Goal: Transaction & Acquisition: Purchase product/service

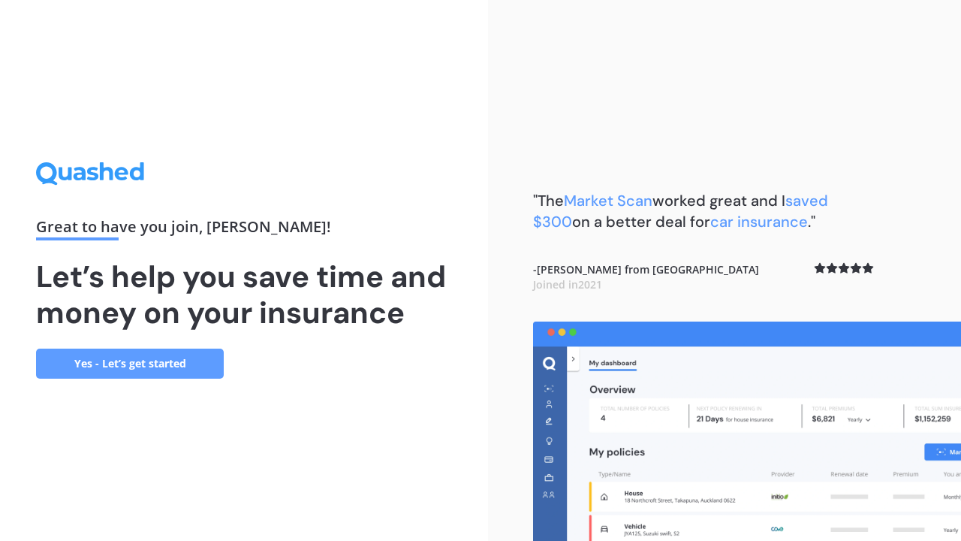
click at [155, 354] on link "Yes - Let’s get started" at bounding box center [130, 363] width 188 height 30
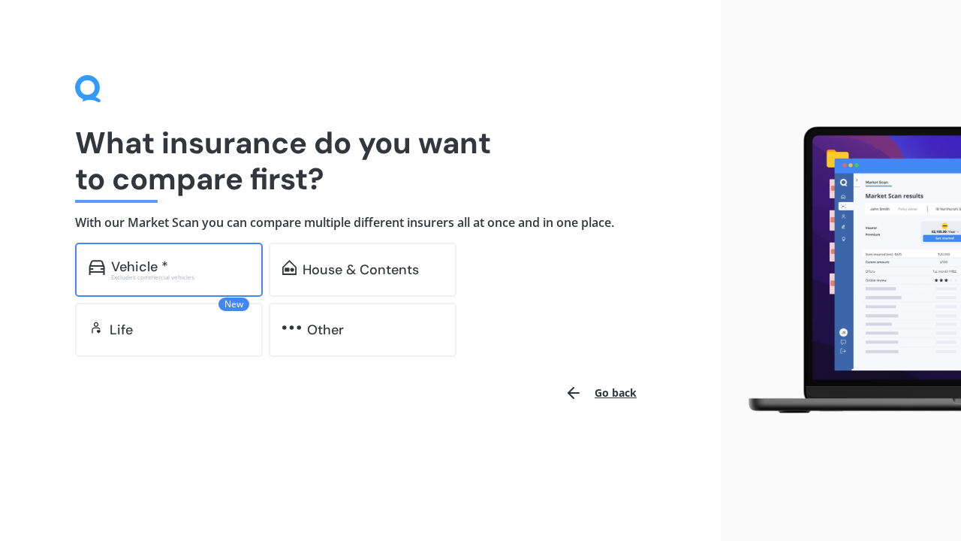
click at [189, 250] on div "Vehicle * Excludes commercial vehicles" at bounding box center [169, 270] width 188 height 54
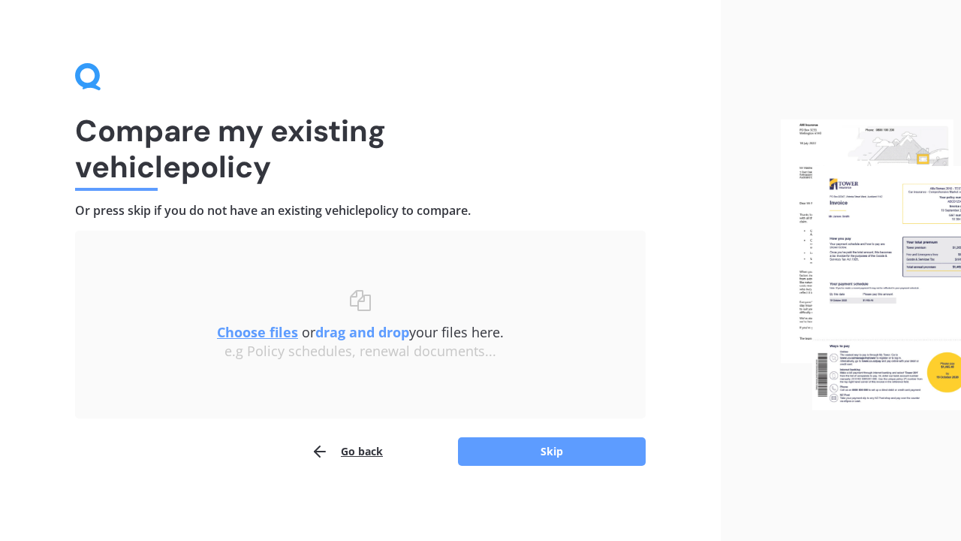
scroll to position [11, 0]
click at [557, 456] on button "Skip" at bounding box center [552, 452] width 188 height 29
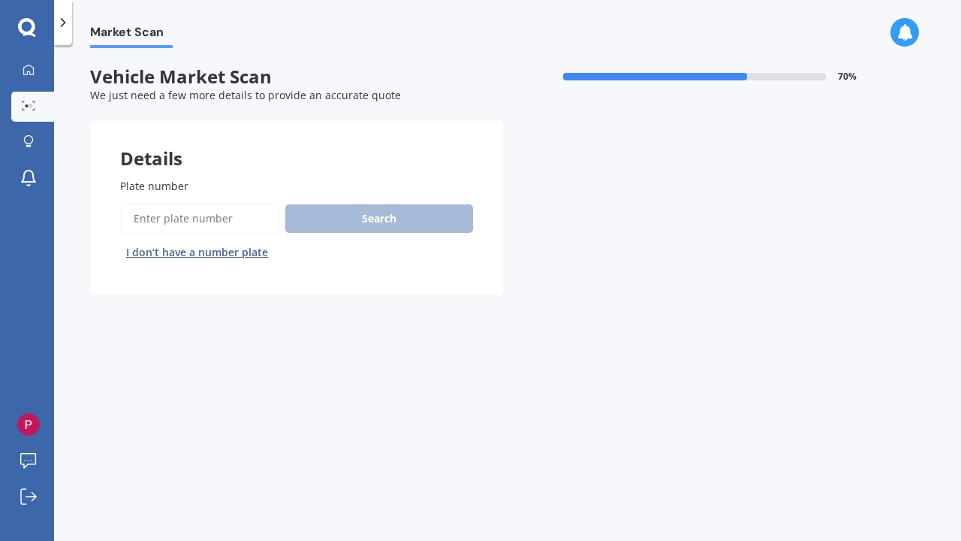
click at [209, 216] on input "Plate number" at bounding box center [199, 219] width 159 height 32
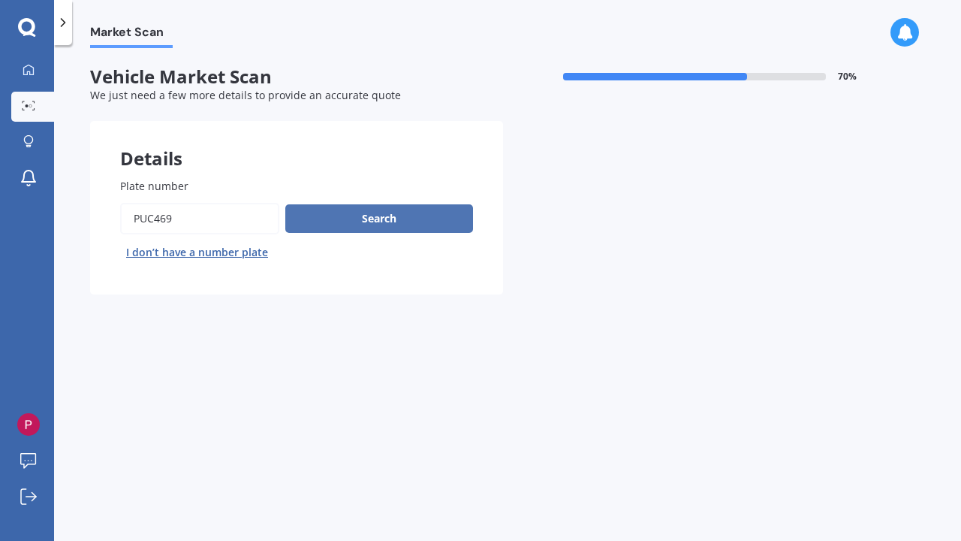
type input "puc469"
click at [359, 213] on button "Search" at bounding box center [379, 218] width 188 height 29
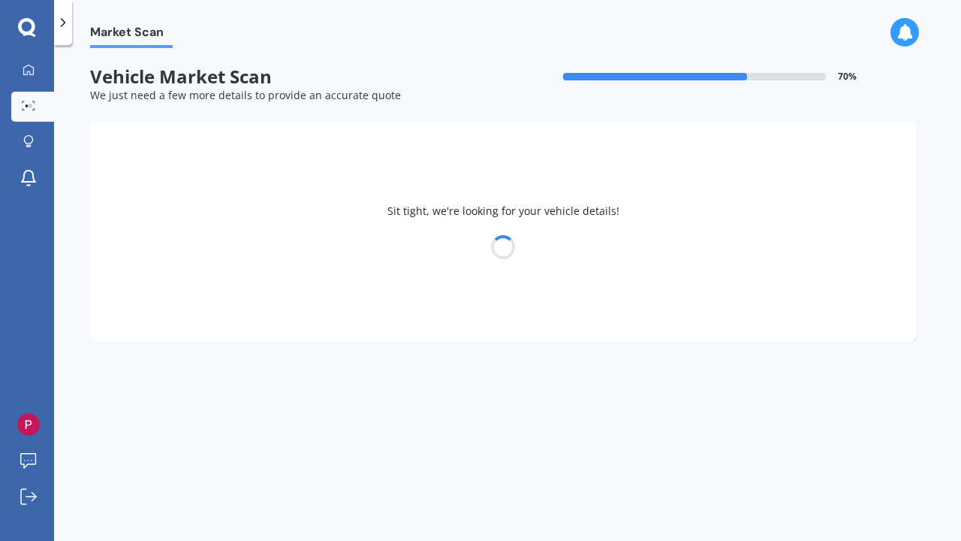
select select "TOYOTA"
select select "AQUA"
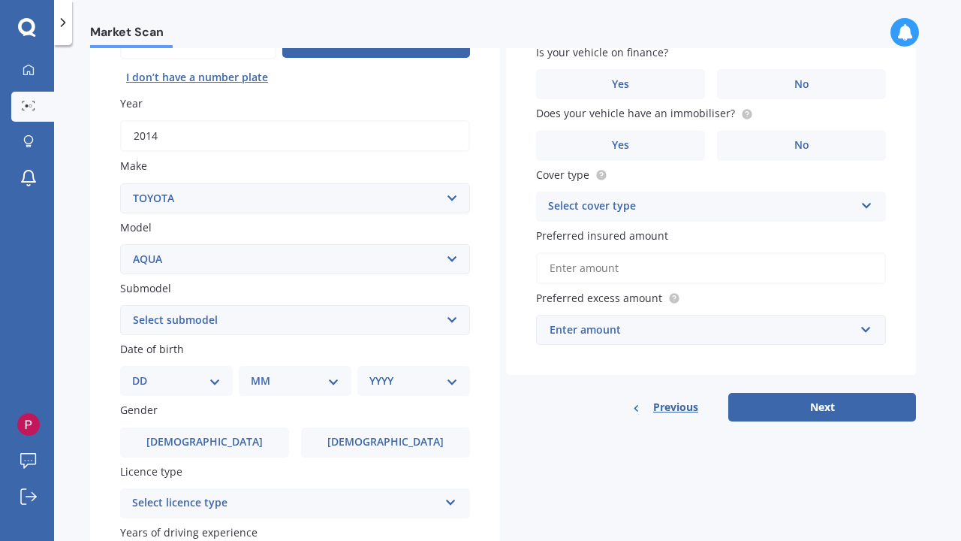
scroll to position [180, 0]
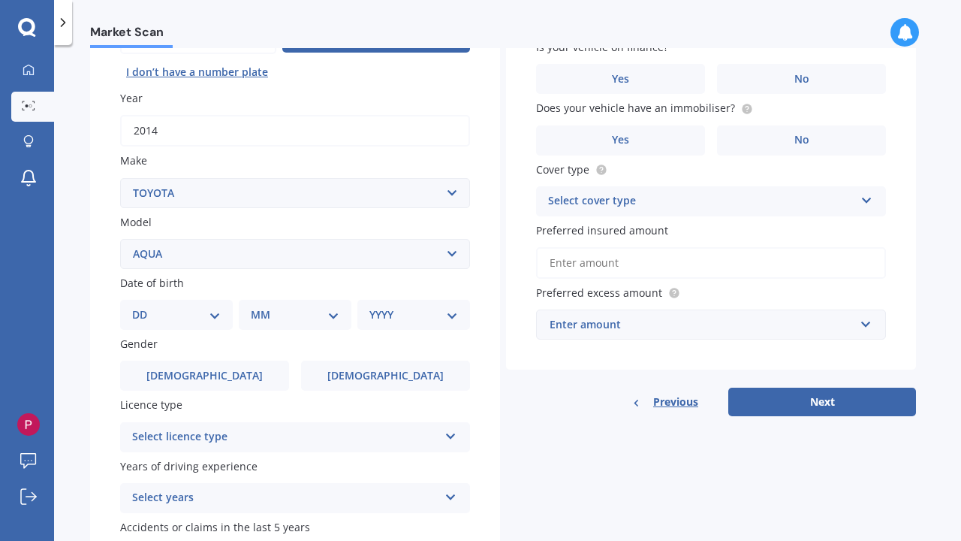
click at [223, 313] on div "DD 01 02 03 04 05 06 07 08 09 10 11 12 13 14 15 16 17 18 19 20 21 22 23 24 25 2…" at bounding box center [176, 315] width 113 height 30
select select "14"
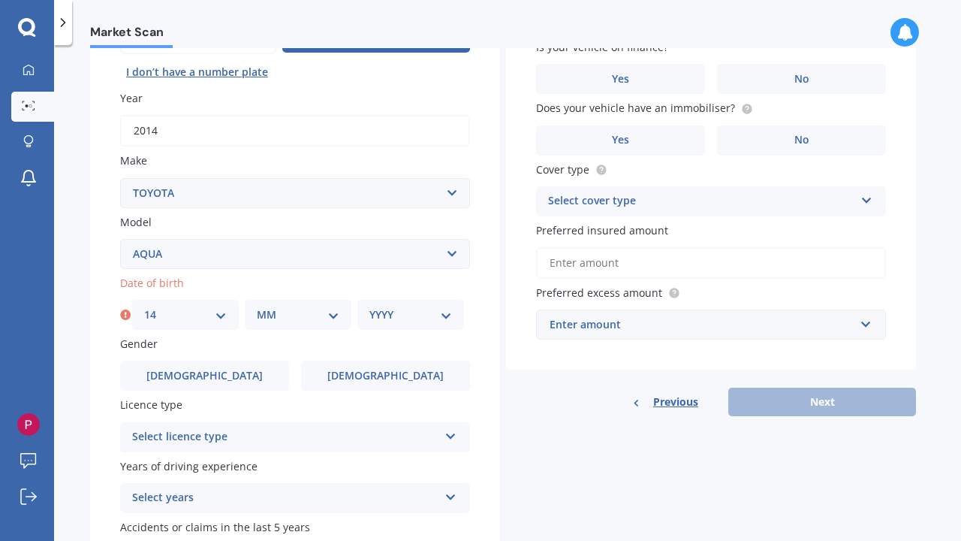
select select "02"
select select "1987"
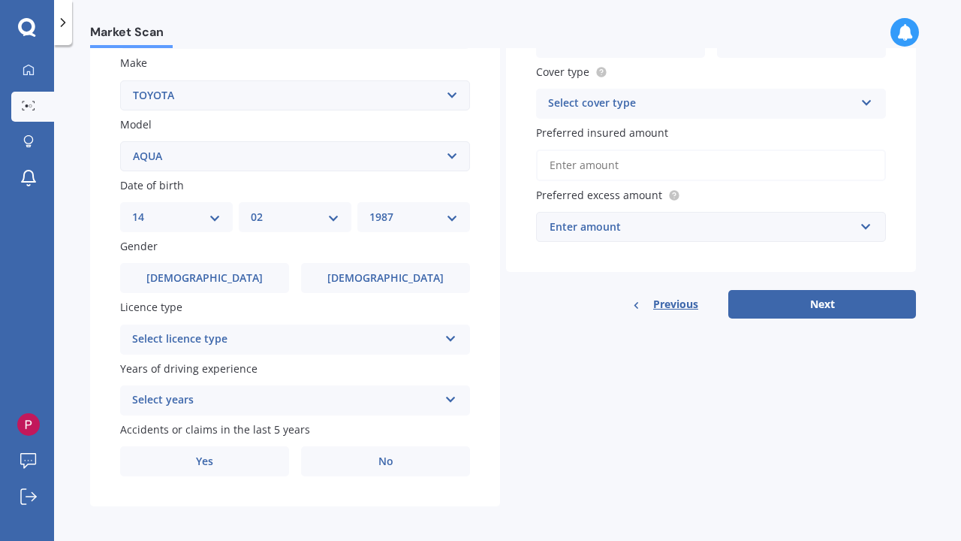
scroll to position [277, 0]
click at [421, 264] on label "Female" at bounding box center [385, 279] width 169 height 30
click at [0, 0] on input "Female" at bounding box center [0, 0] width 0 height 0
click at [242, 331] on div "Select licence type" at bounding box center [285, 340] width 306 height 18
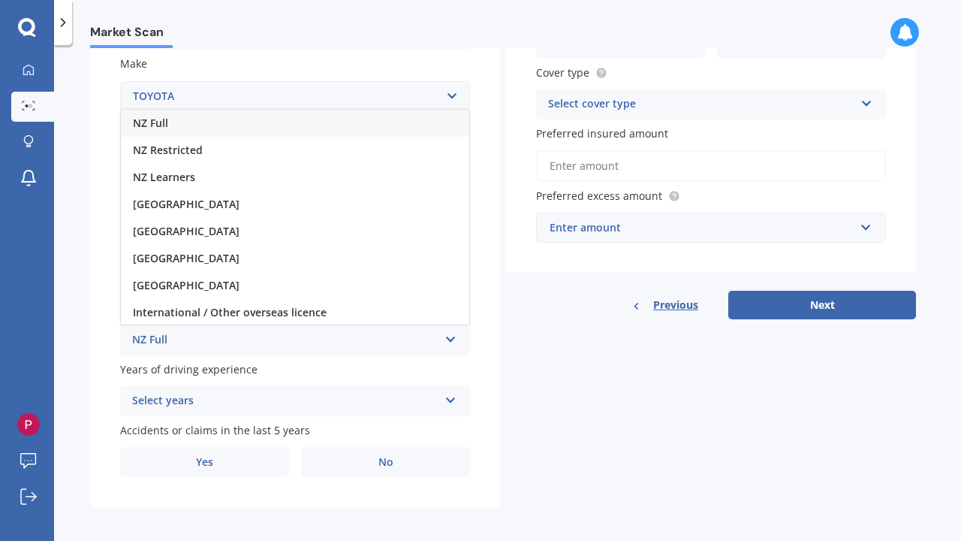
click at [195, 115] on div "NZ Full" at bounding box center [295, 123] width 348 height 27
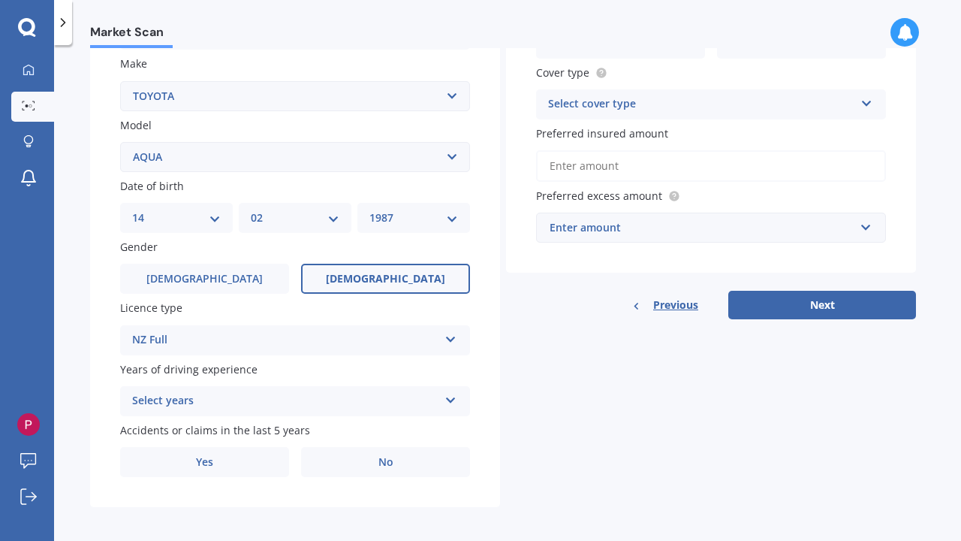
click at [227, 392] on div "Select years" at bounding box center [285, 401] width 306 height 18
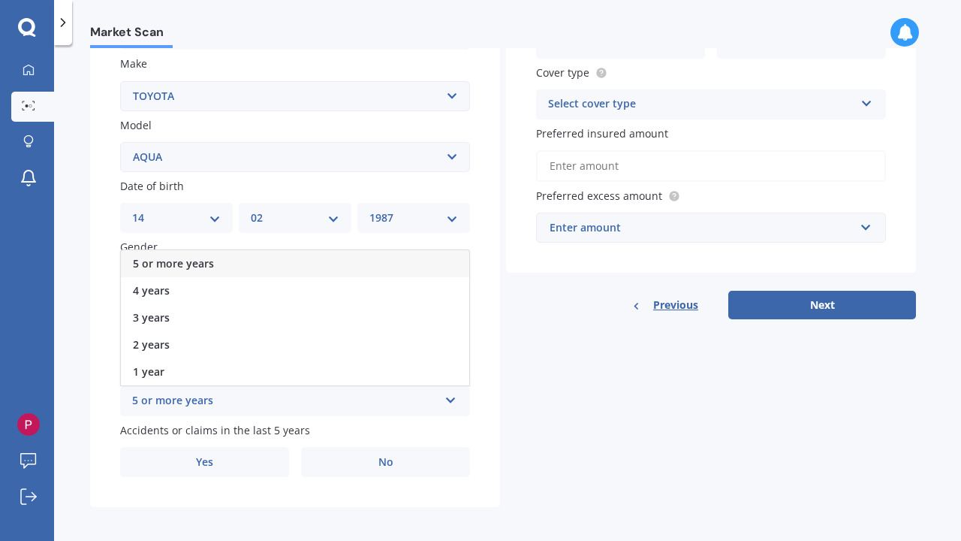
click at [81, 374] on div "Market Scan Vehicle Market Scan 70 % We just need a few more details to provide…" at bounding box center [507, 296] width 907 height 496
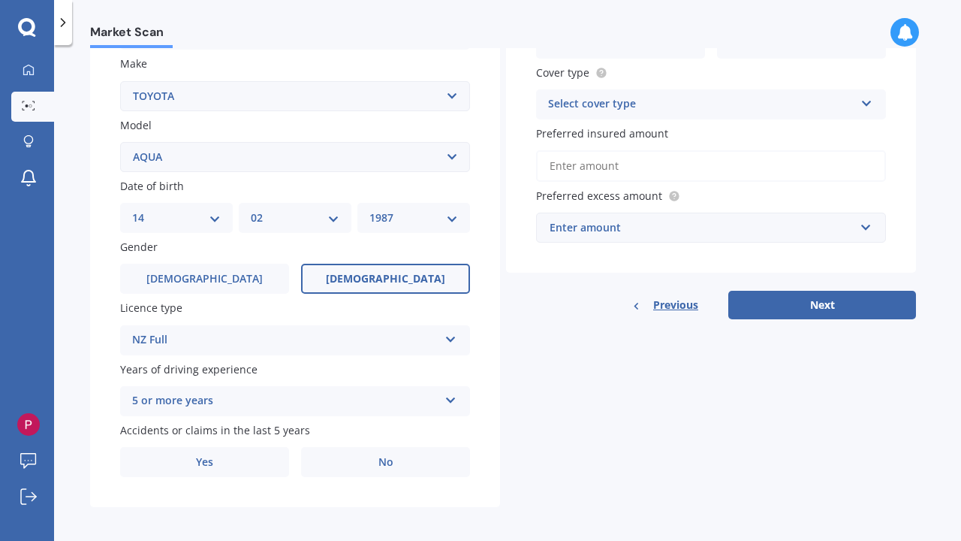
click at [194, 396] on div "5 or more years" at bounding box center [285, 401] width 306 height 18
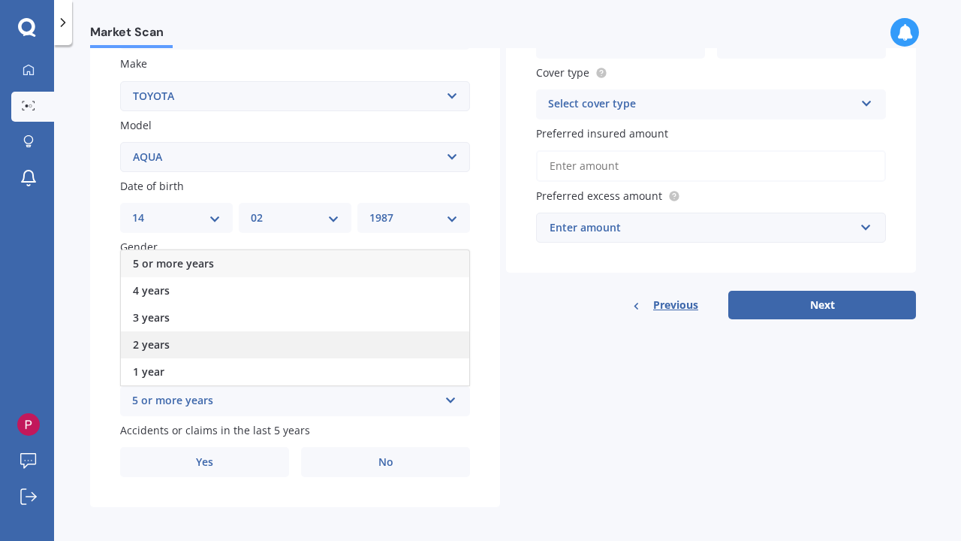
click at [174, 341] on div "2 years" at bounding box center [295, 344] width 348 height 27
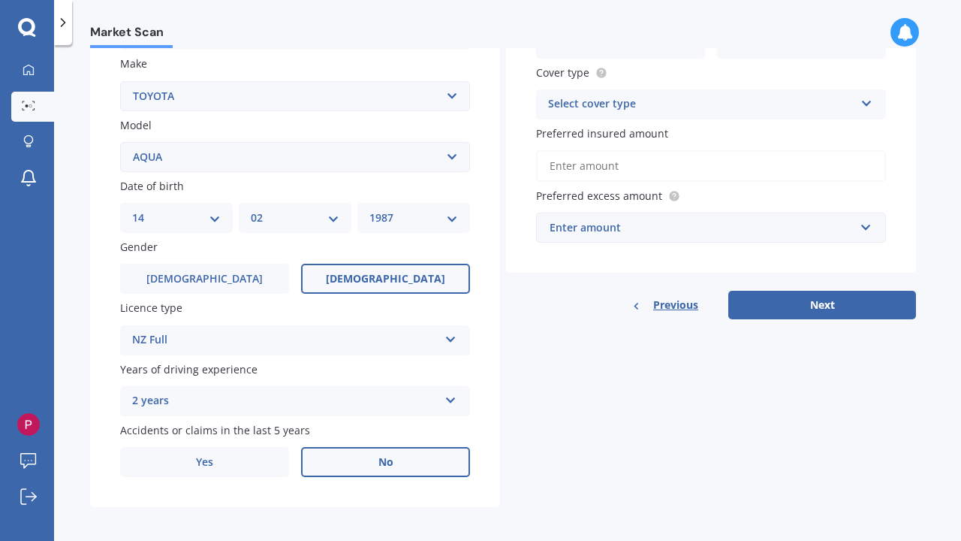
click at [352, 465] on label "No" at bounding box center [385, 462] width 169 height 30
click at [0, 0] on input "No" at bounding box center [0, 0] width 0 height 0
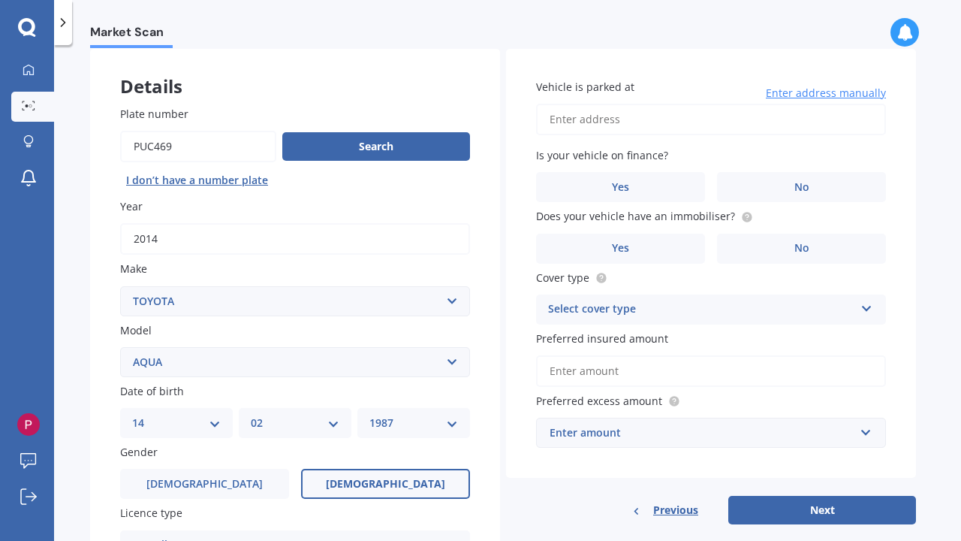
scroll to position [74, 0]
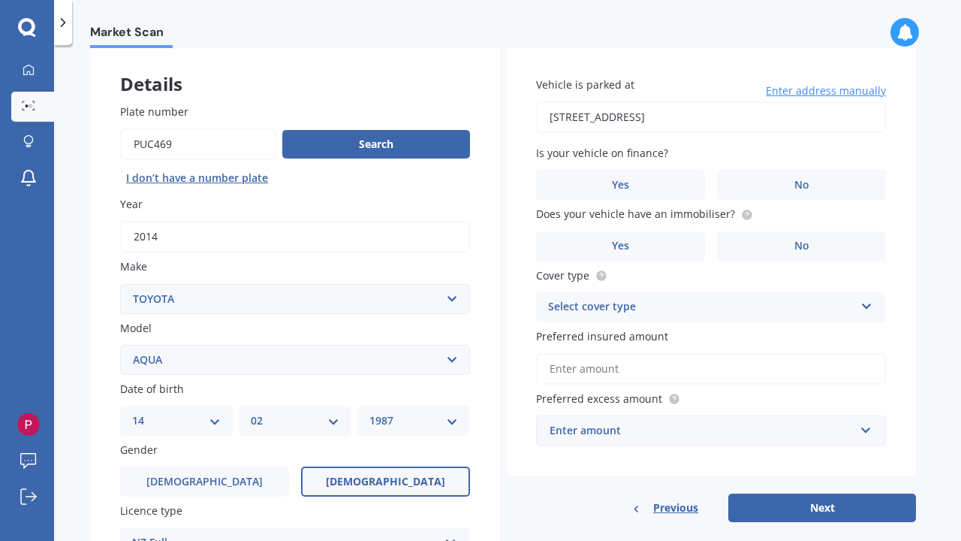
type input "202/3 Bluegrey Avenue, Stonefields, Auckland 1072"
click at [790, 183] on label "No" at bounding box center [801, 185] width 169 height 30
click at [0, 0] on input "No" at bounding box center [0, 0] width 0 height 0
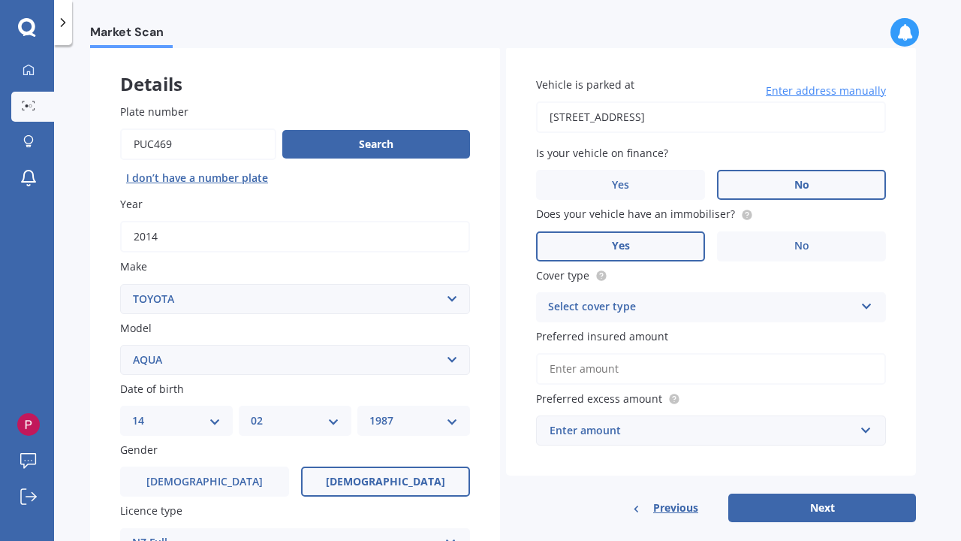
click at [650, 249] on label "Yes" at bounding box center [620, 246] width 169 height 30
click at [0, 0] on input "Yes" at bounding box center [0, 0] width 0 height 0
click at [656, 306] on div "Select cover type" at bounding box center [701, 307] width 306 height 18
click at [613, 339] on span "Comprehensive" at bounding box center [589, 336] width 80 height 14
click at [609, 369] on input "Preferred insured amount" at bounding box center [711, 369] width 350 height 32
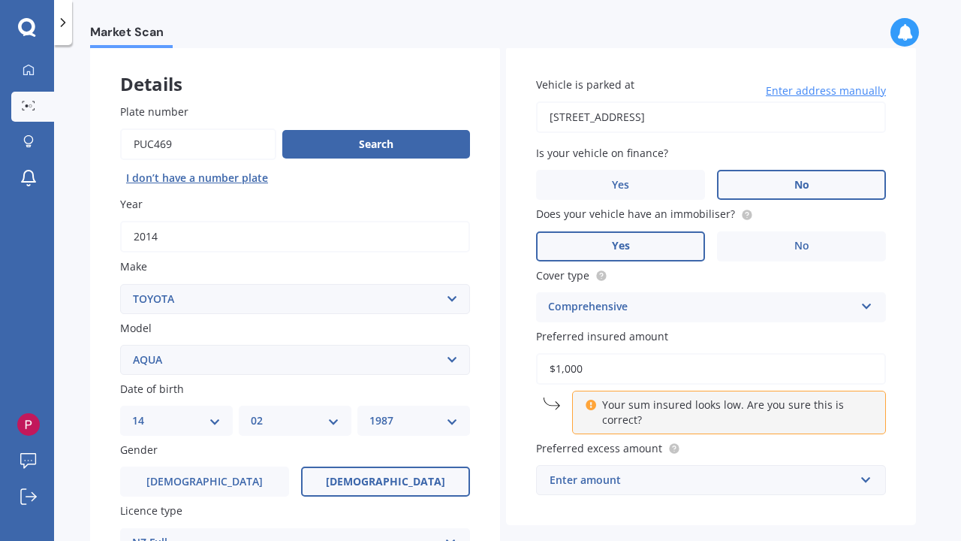
type input "$10,000"
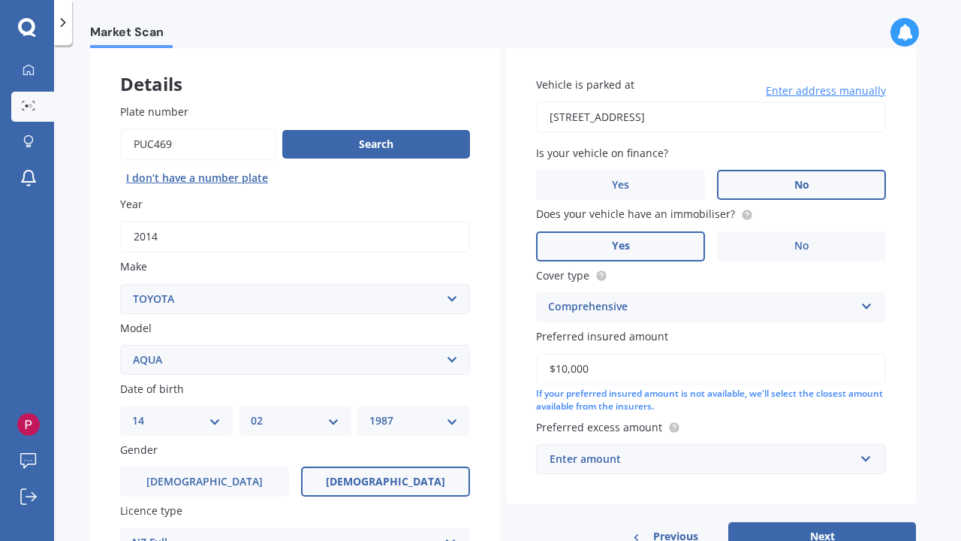
click at [933, 388] on div "Market Scan Vehicle Market Scan 70 % We just need a few more details to provide…" at bounding box center [507, 296] width 907 height 496
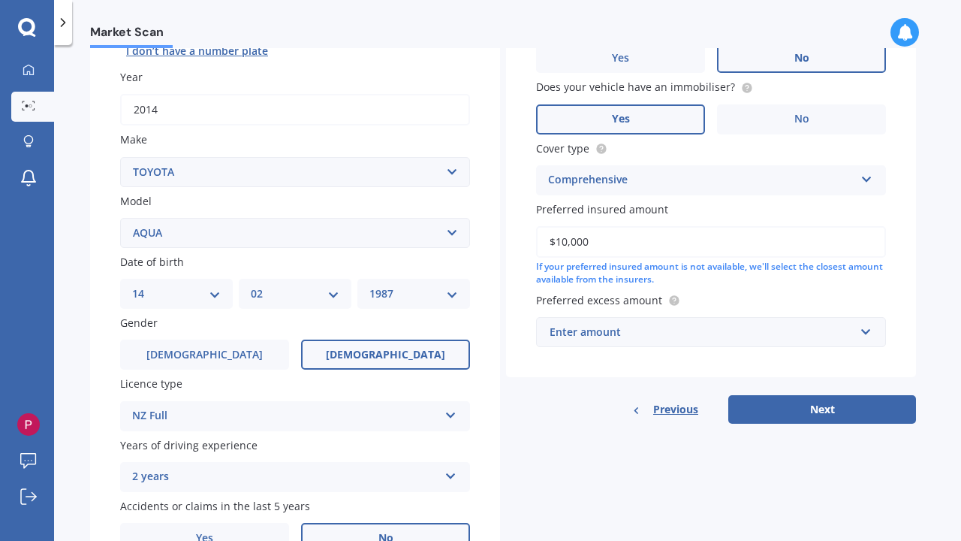
scroll to position [210, 0]
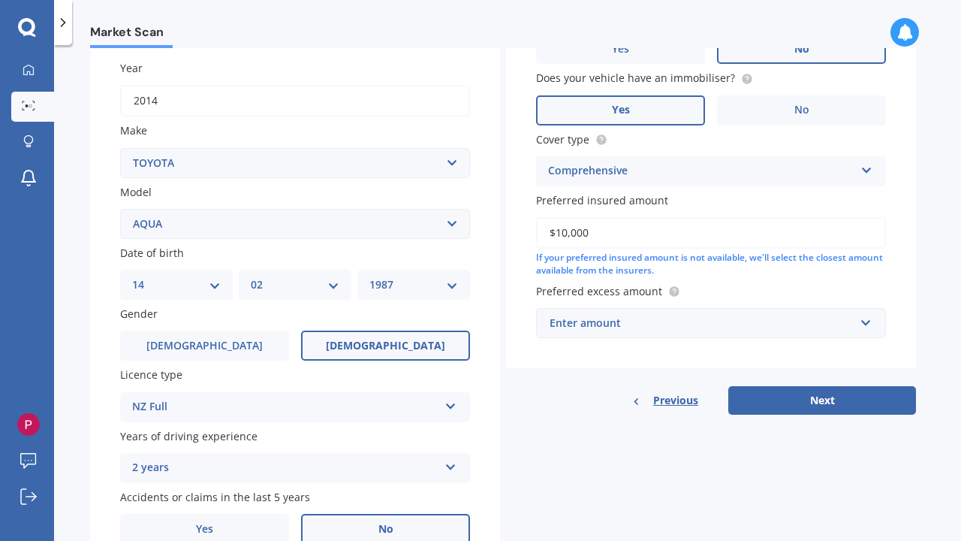
click at [672, 315] on div "Enter amount" at bounding box center [702, 323] width 305 height 17
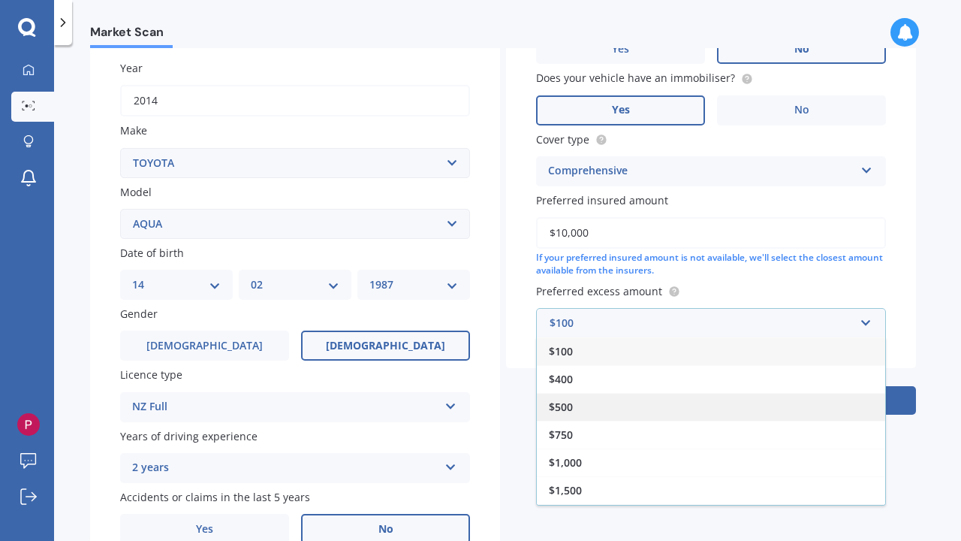
click at [587, 400] on div "$500" at bounding box center [711, 407] width 348 height 28
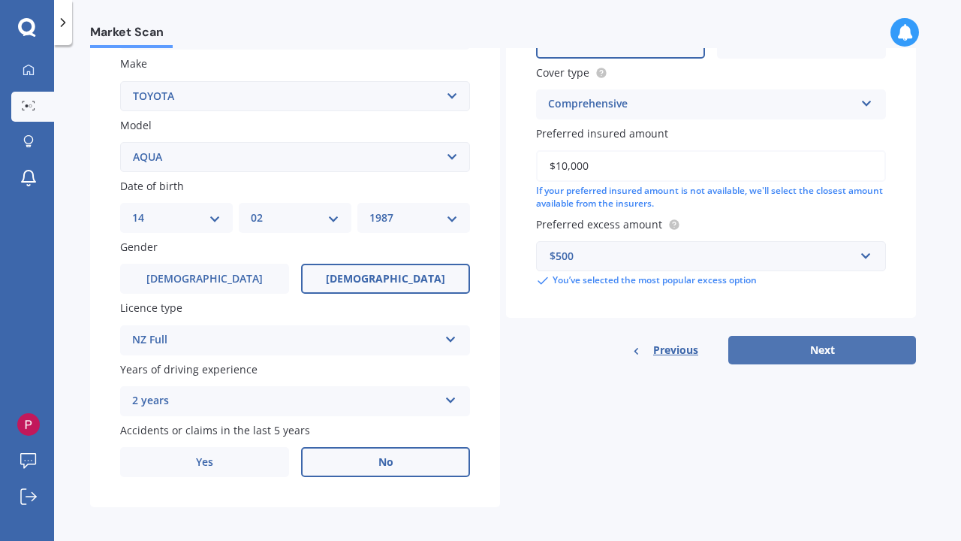
click at [824, 345] on button "Next" at bounding box center [822, 350] width 188 height 29
select select "14"
select select "02"
select select "1987"
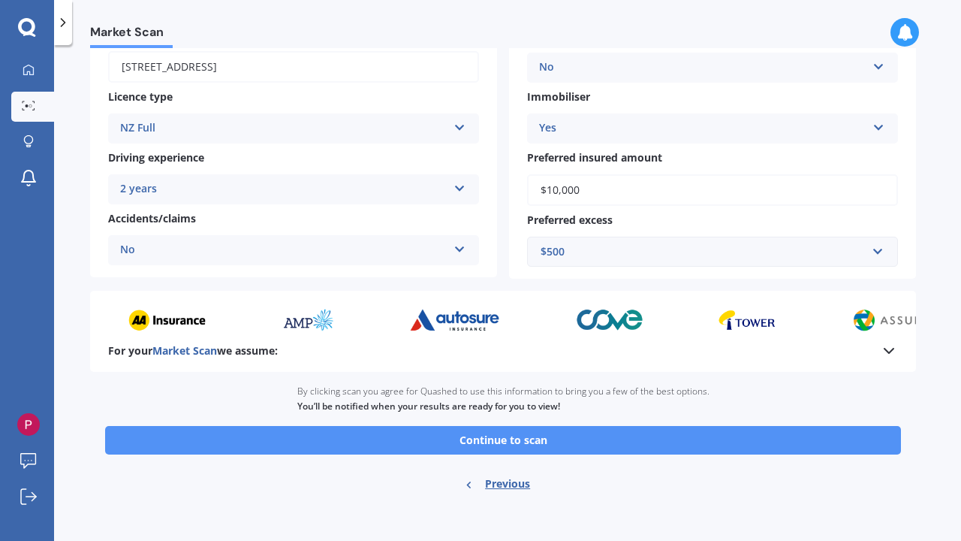
scroll to position [0, 0]
click at [502, 439] on button "Continue to scan" at bounding box center [503, 440] width 796 height 29
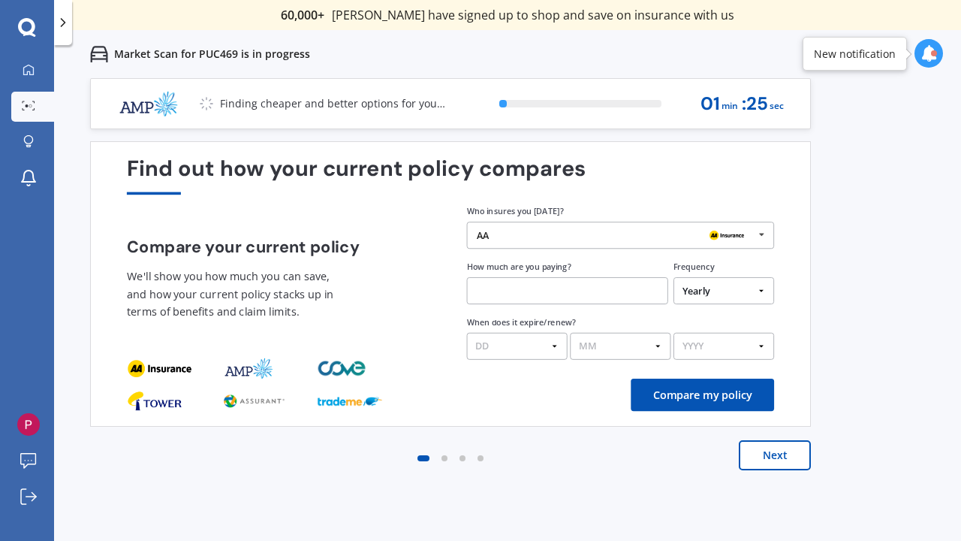
click at [766, 234] on icon at bounding box center [762, 234] width 20 height 25
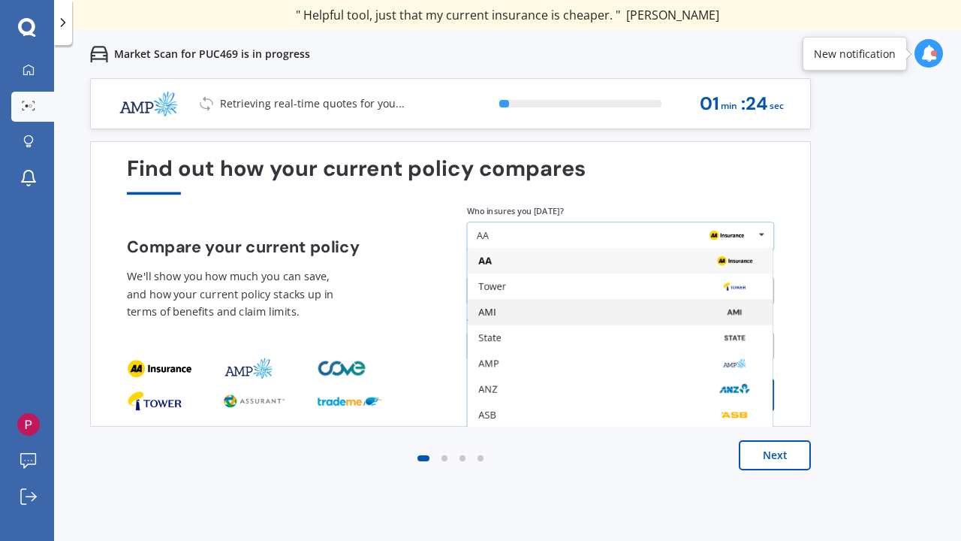
click at [506, 312] on div "AMI" at bounding box center [619, 312] width 283 height 11
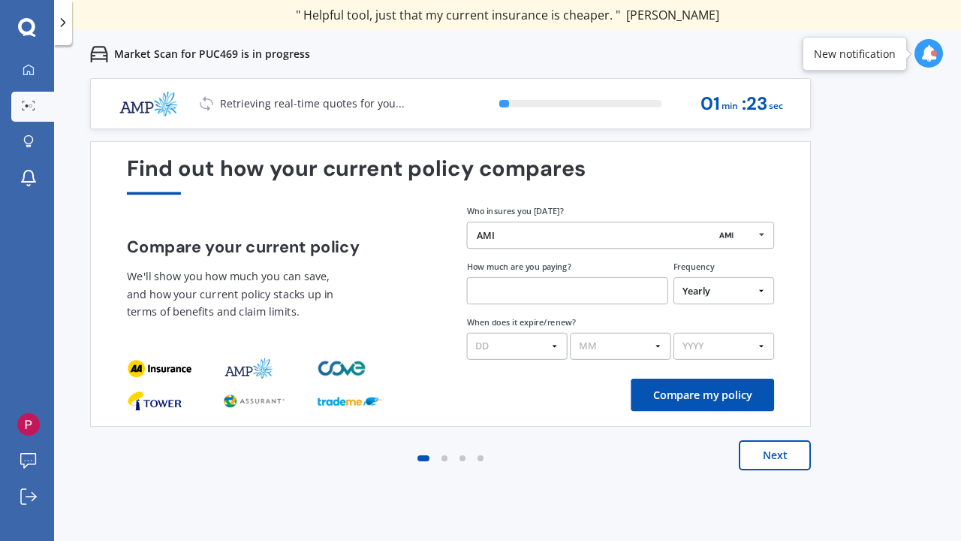
click at [615, 288] on input "text" at bounding box center [567, 290] width 201 height 27
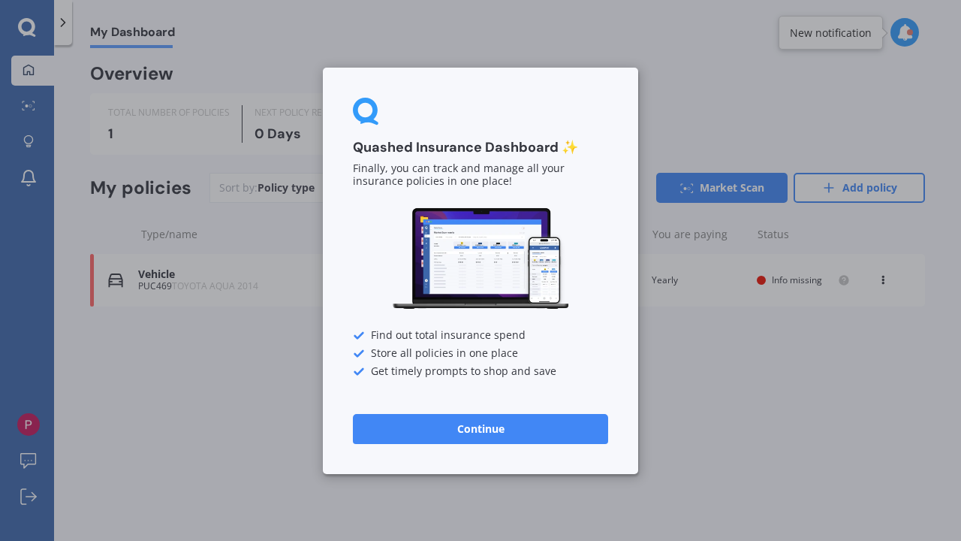
click at [945, 213] on div "Quashed Insurance Dashboard ✨ Finally, you can track and manage all your insura…" at bounding box center [480, 270] width 961 height 541
click at [490, 430] on button "Continue" at bounding box center [480, 428] width 255 height 30
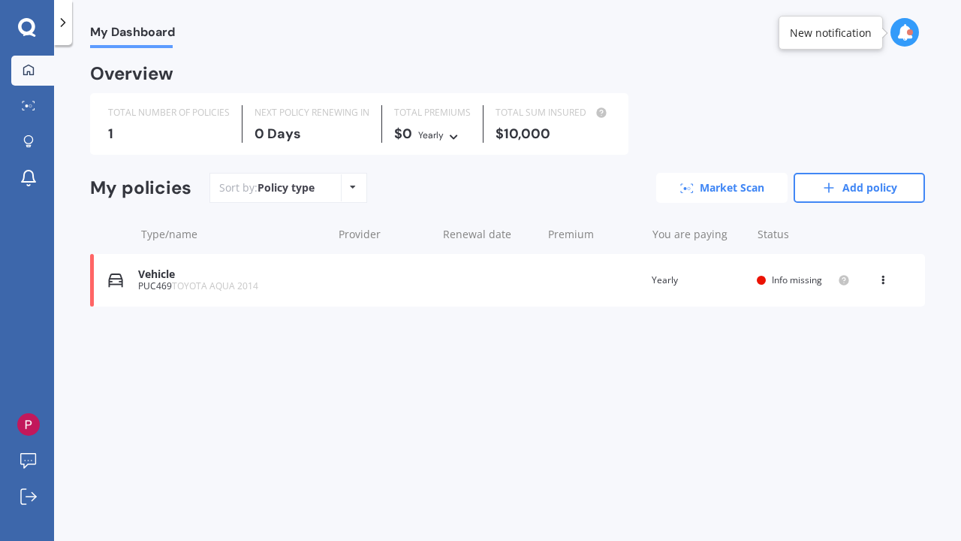
click at [713, 195] on link "Market Scan" at bounding box center [721, 188] width 131 height 30
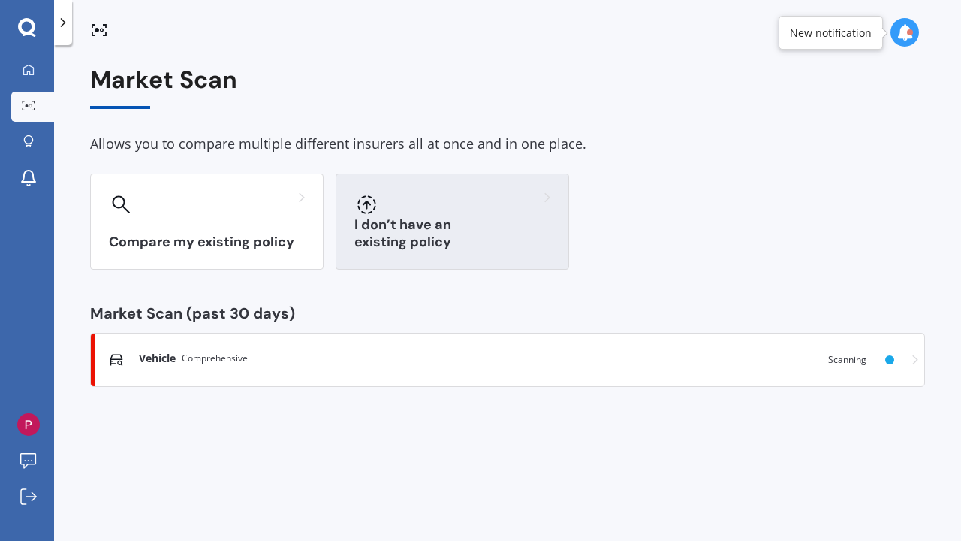
click at [499, 214] on div at bounding box center [452, 204] width 196 height 24
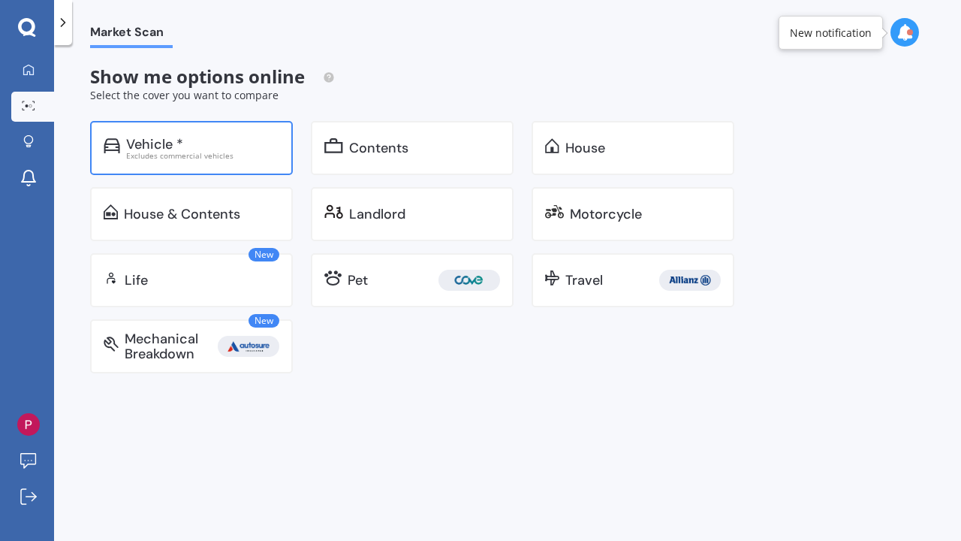
click at [207, 147] on div "Vehicle *" at bounding box center [202, 144] width 153 height 15
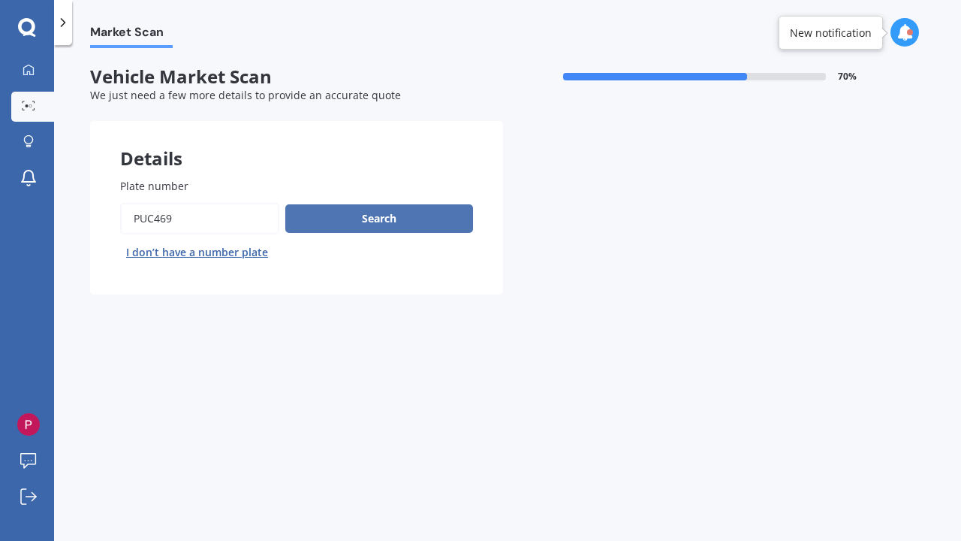
click at [357, 228] on button "Search" at bounding box center [379, 218] width 188 height 29
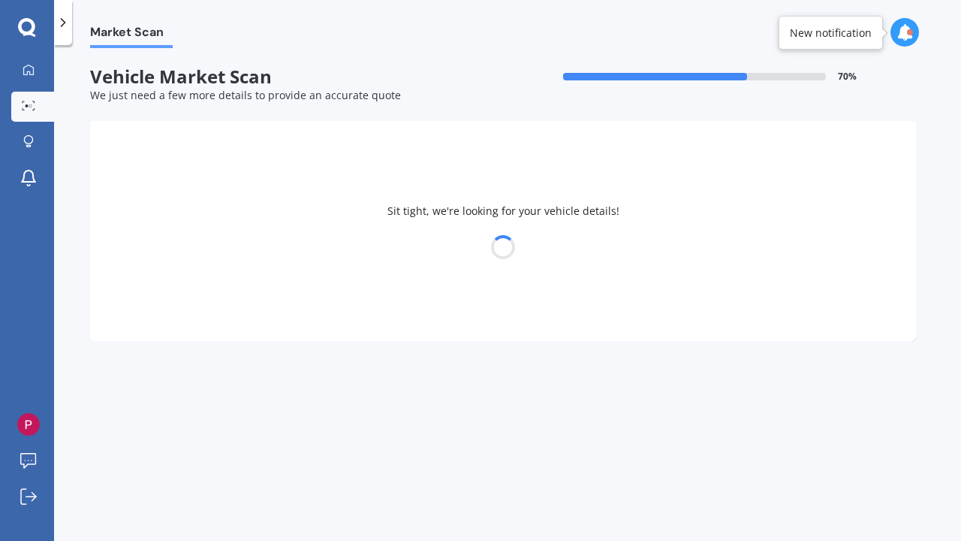
click at [906, 36] on icon at bounding box center [905, 32] width 17 height 17
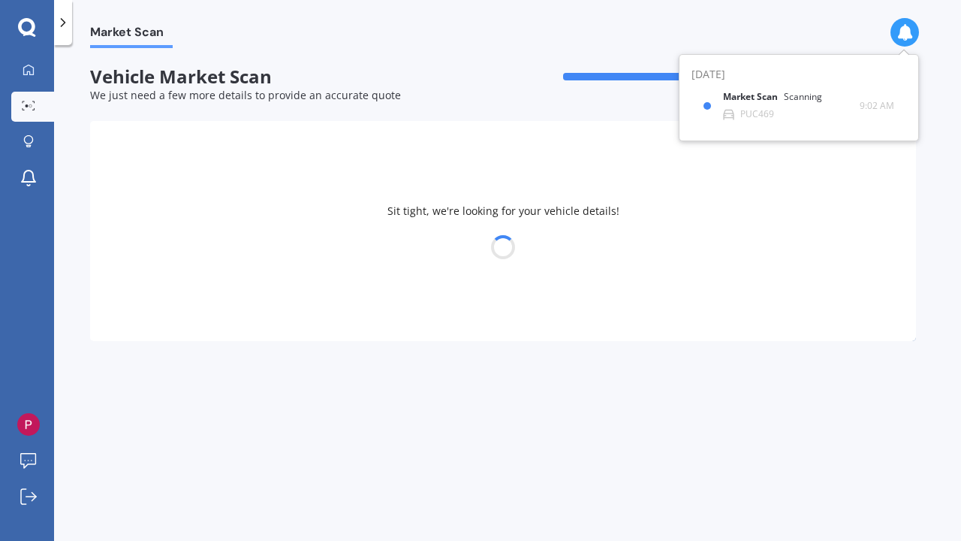
select select "TOYOTA"
select select "AQUA"
select select "14"
select select "02"
select select "1987"
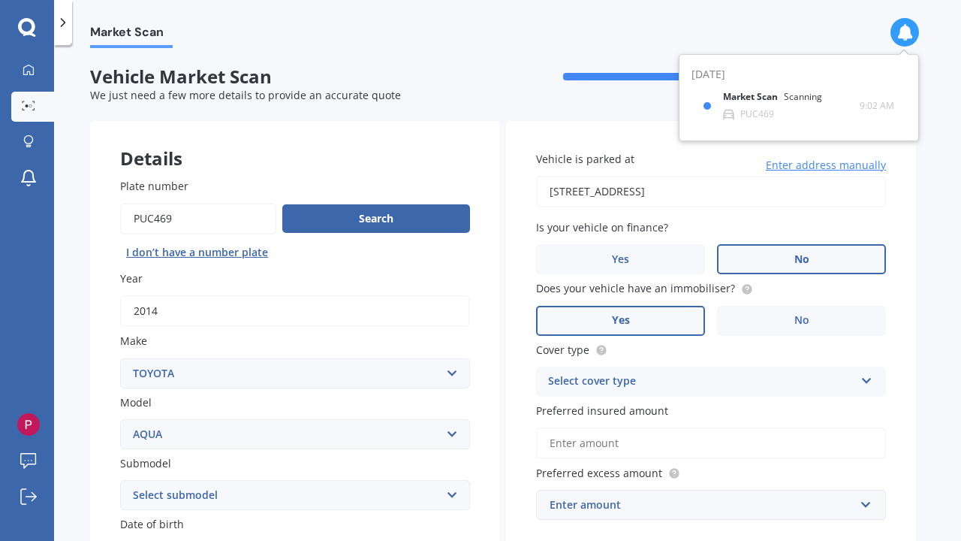
click at [945, 219] on div "Market Scan Vehicle Market Scan 70 % We just need a few more details to provide…" at bounding box center [507, 296] width 907 height 496
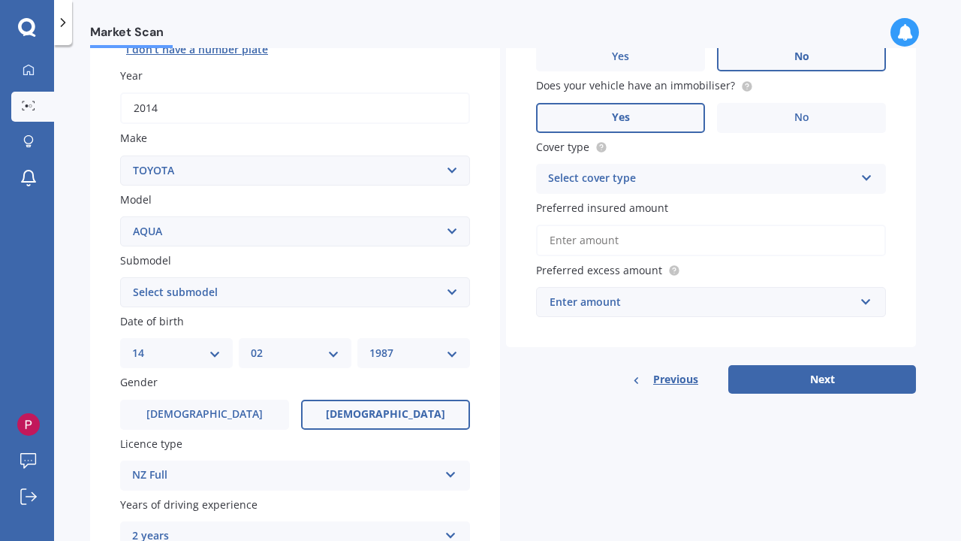
scroll to position [210, 0]
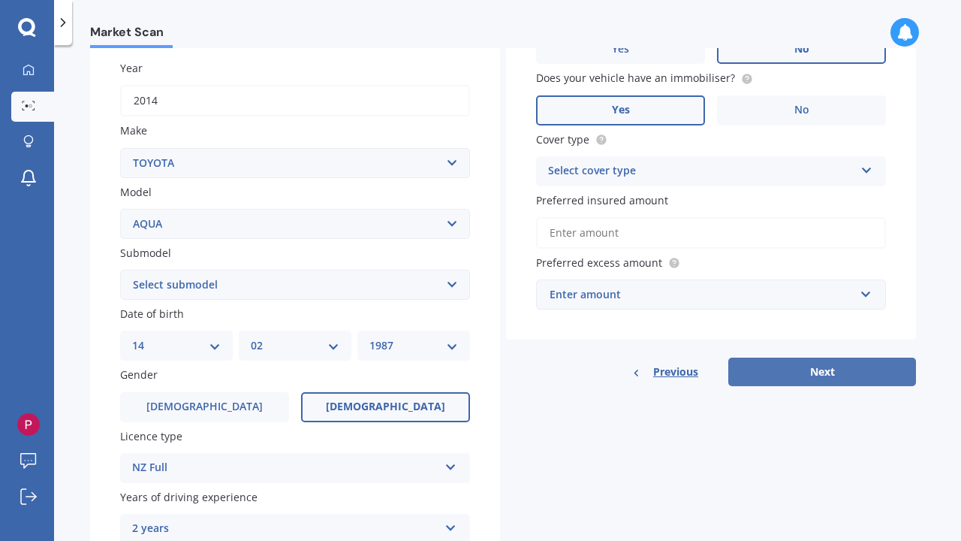
click at [834, 373] on button "Next" at bounding box center [822, 371] width 188 height 29
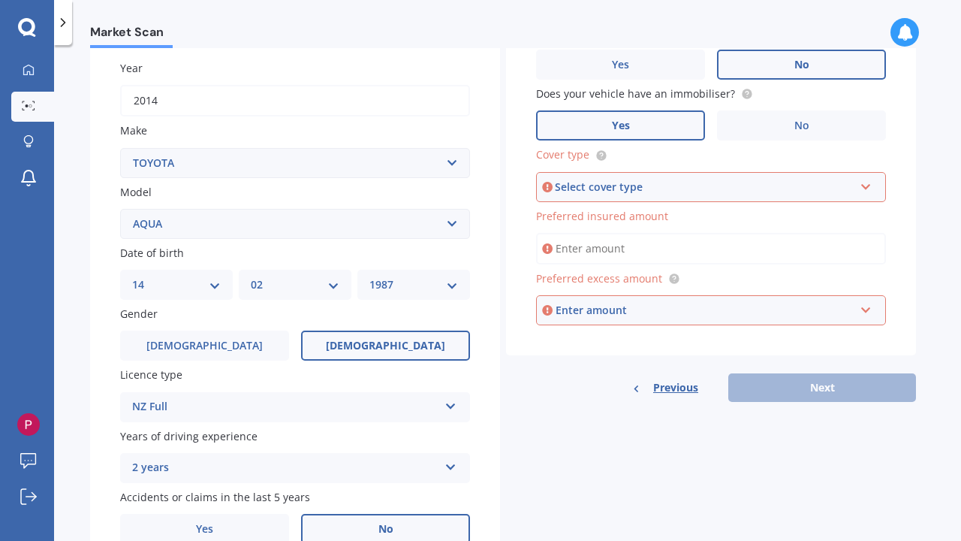
scroll to position [101, 0]
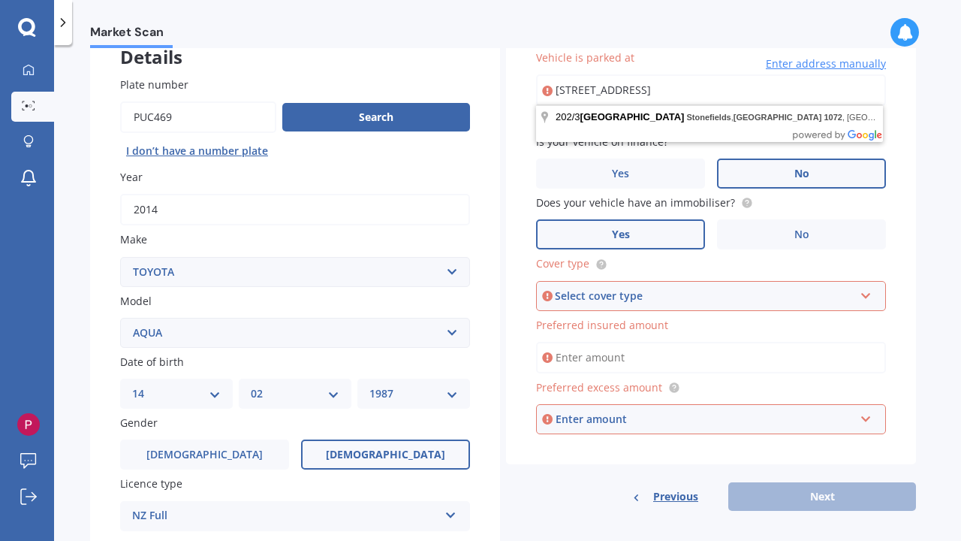
click at [655, 294] on div "Select cover type" at bounding box center [704, 296] width 299 height 17
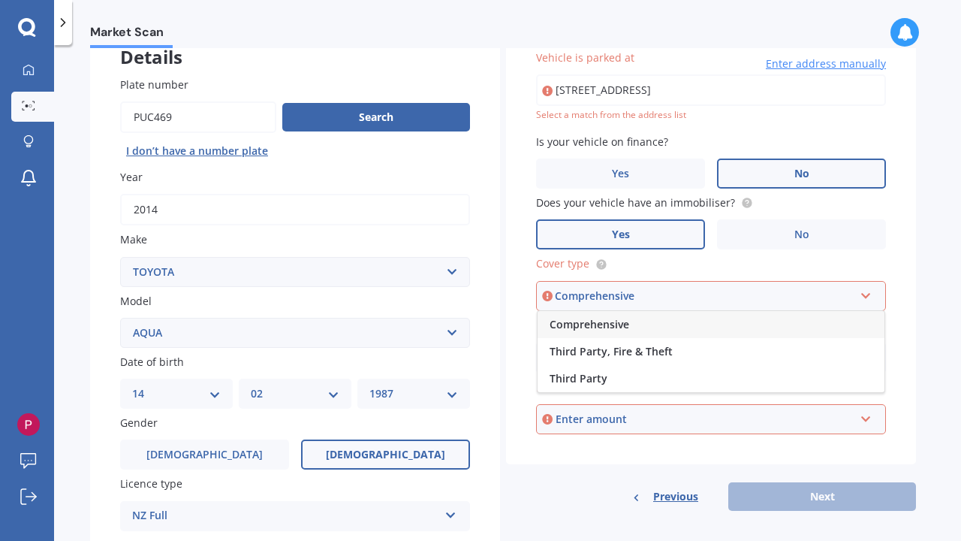
click at [595, 320] on span "Comprehensive" at bounding box center [590, 324] width 80 height 14
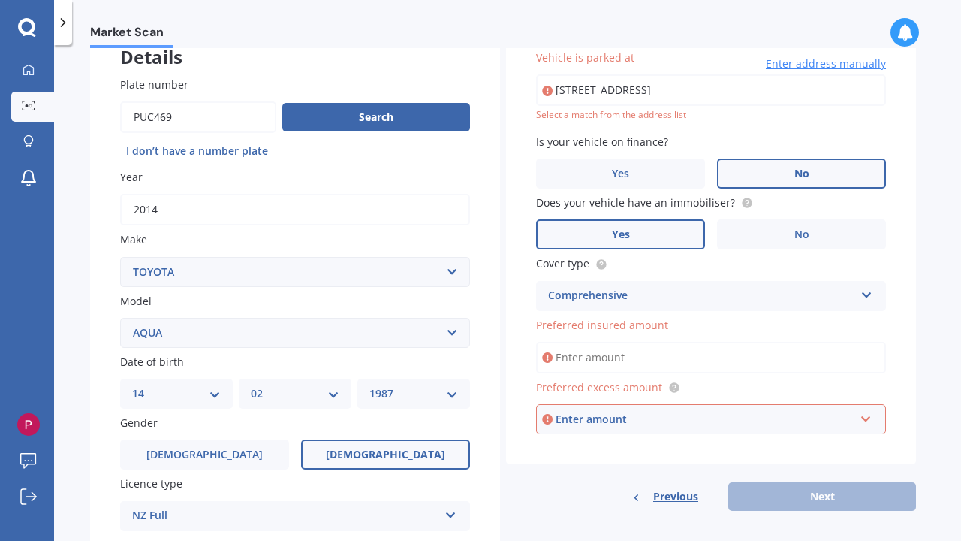
click at [614, 355] on input "Preferred insured amount" at bounding box center [711, 358] width 350 height 32
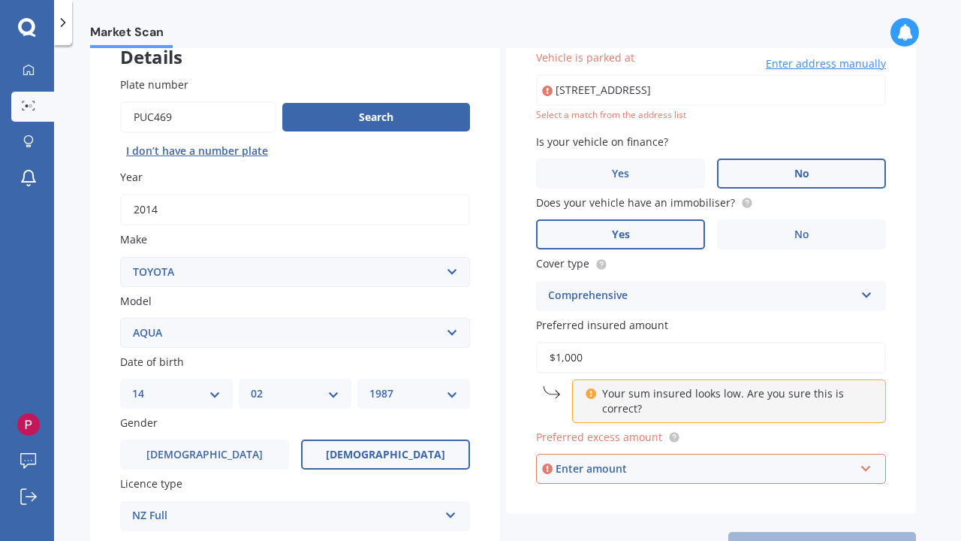
type input "$10,000"
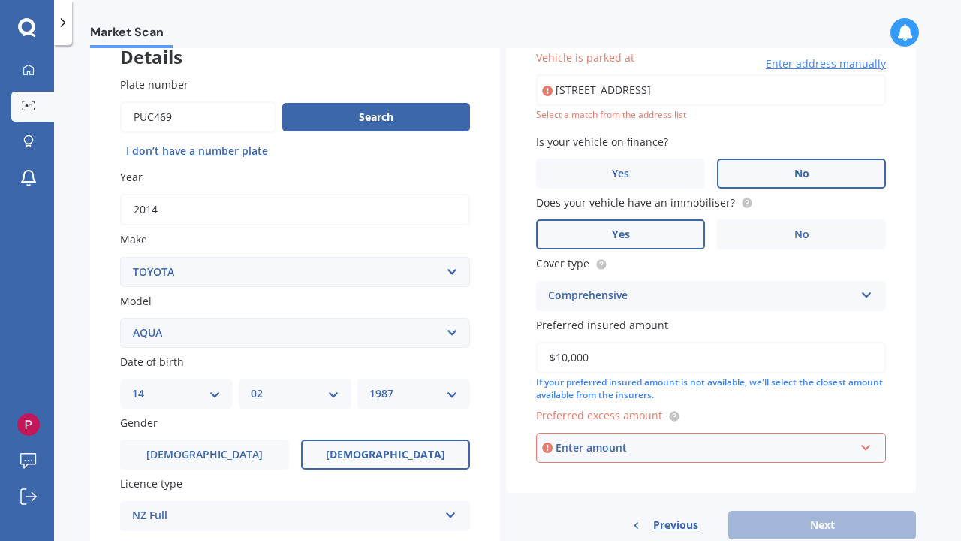
click at [713, 450] on div "Enter amount" at bounding box center [705, 447] width 299 height 17
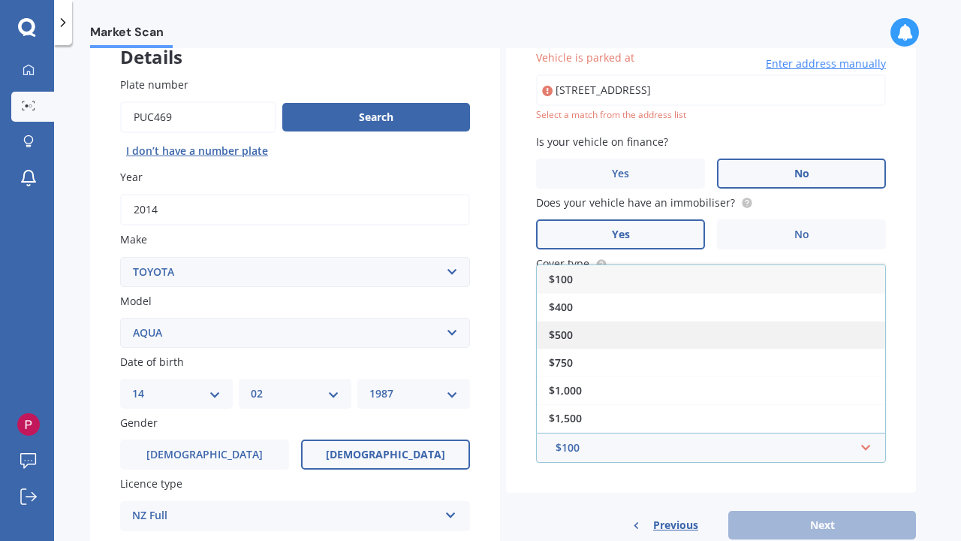
click at [567, 327] on span "$500" at bounding box center [561, 334] width 24 height 14
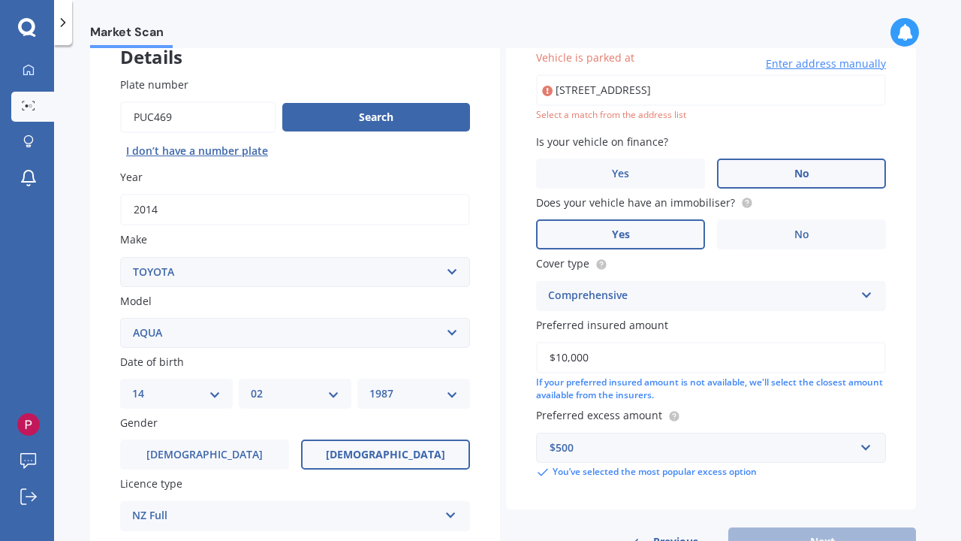
click at [764, 183] on label "No" at bounding box center [801, 173] width 169 height 30
click at [0, 0] on input "No" at bounding box center [0, 0] width 0 height 0
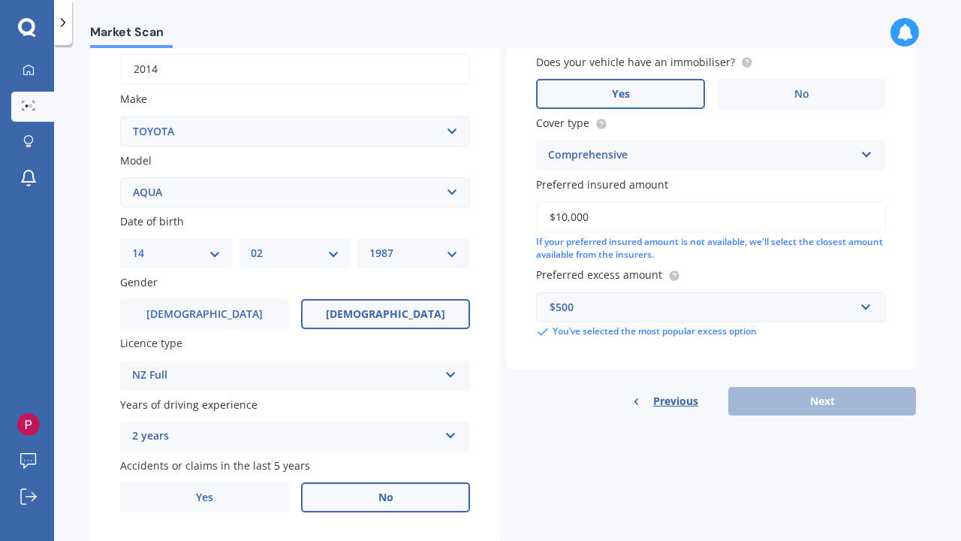
scroll to position [248, 0]
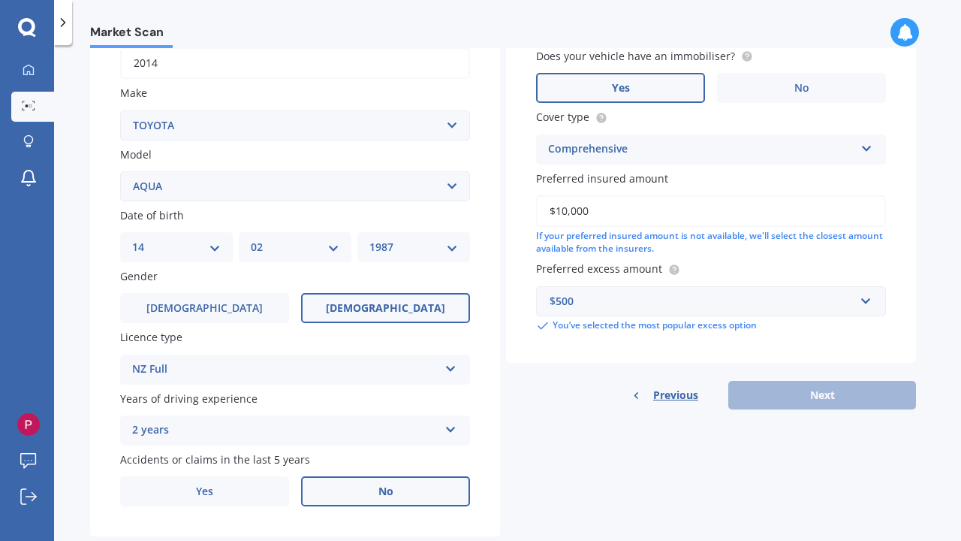
click at [818, 387] on div "Previous Next" at bounding box center [711, 395] width 410 height 29
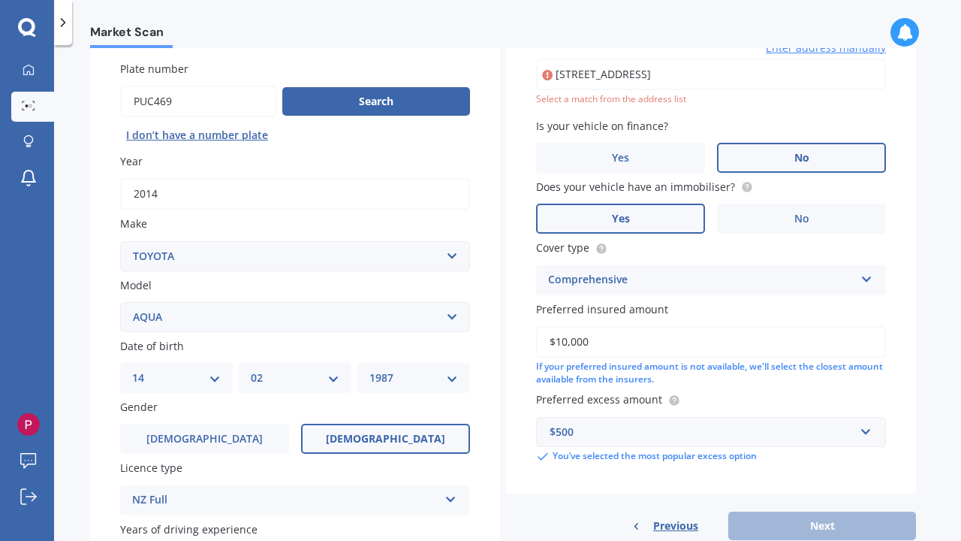
scroll to position [111, 0]
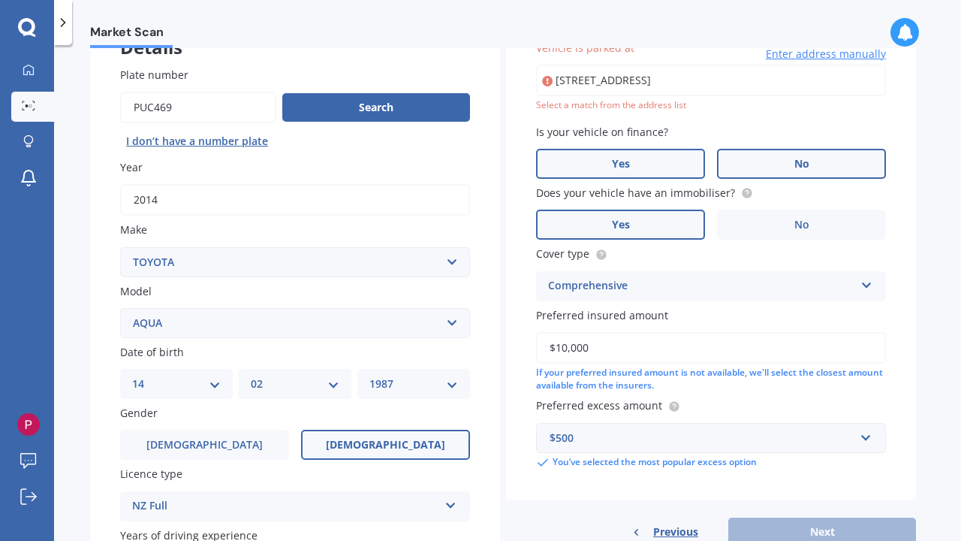
click at [662, 153] on label "Yes" at bounding box center [620, 164] width 169 height 30
click at [0, 0] on input "Yes" at bounding box center [0, 0] width 0 height 0
click at [775, 163] on label "No" at bounding box center [801, 164] width 169 height 30
click at [0, 0] on input "No" at bounding box center [0, 0] width 0 height 0
click at [748, 81] on input "202/3 Bluegrey Avenue, Stonefields, Auckland 1072" at bounding box center [711, 81] width 350 height 32
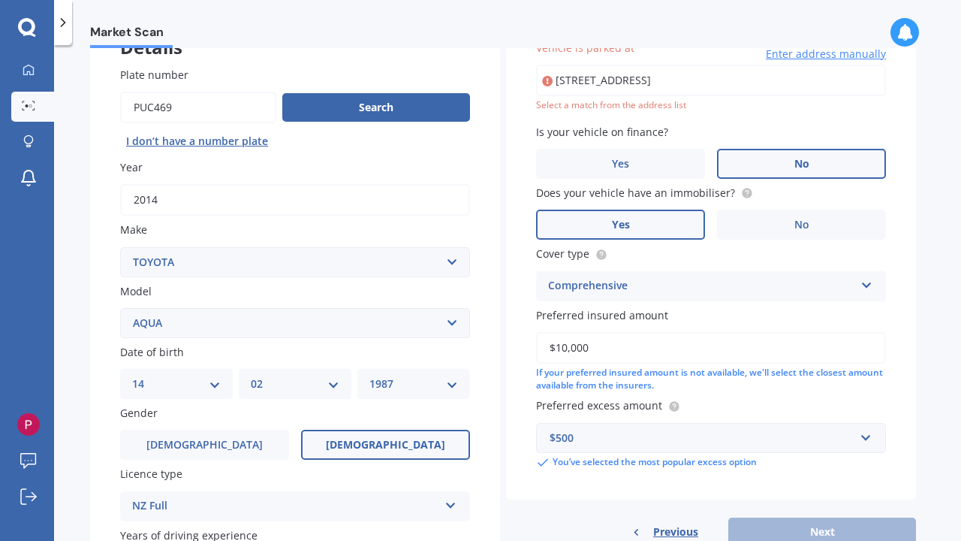
type input "202/3 Bluegrey Avenue, Stonefields, Auckland 1072"
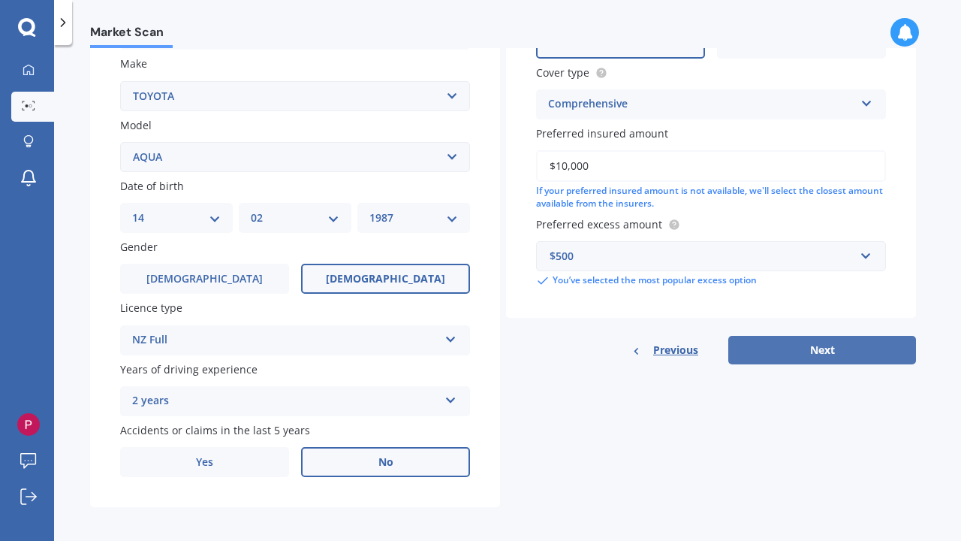
click at [824, 340] on button "Next" at bounding box center [822, 350] width 188 height 29
select select "14"
select select "02"
select select "1987"
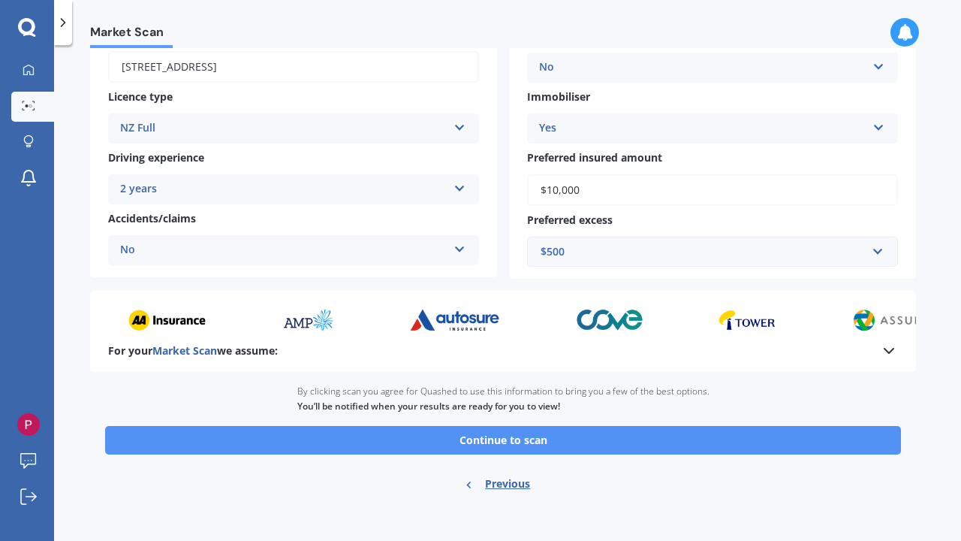
scroll to position [0, 0]
click at [523, 433] on button "Continue to scan" at bounding box center [503, 440] width 796 height 29
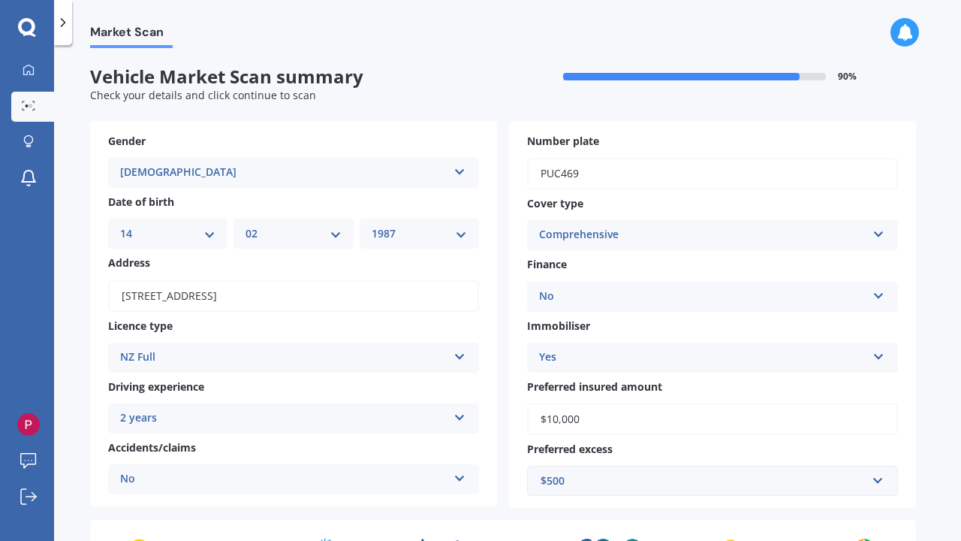
click at [902, 46] on div at bounding box center [905, 32] width 29 height 29
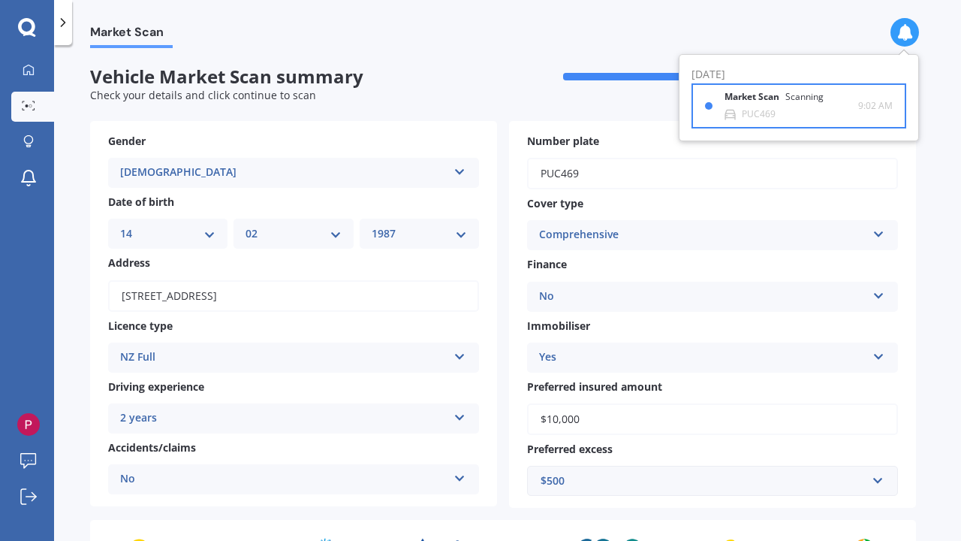
click at [755, 118] on div "PUC469" at bounding box center [759, 114] width 34 height 11
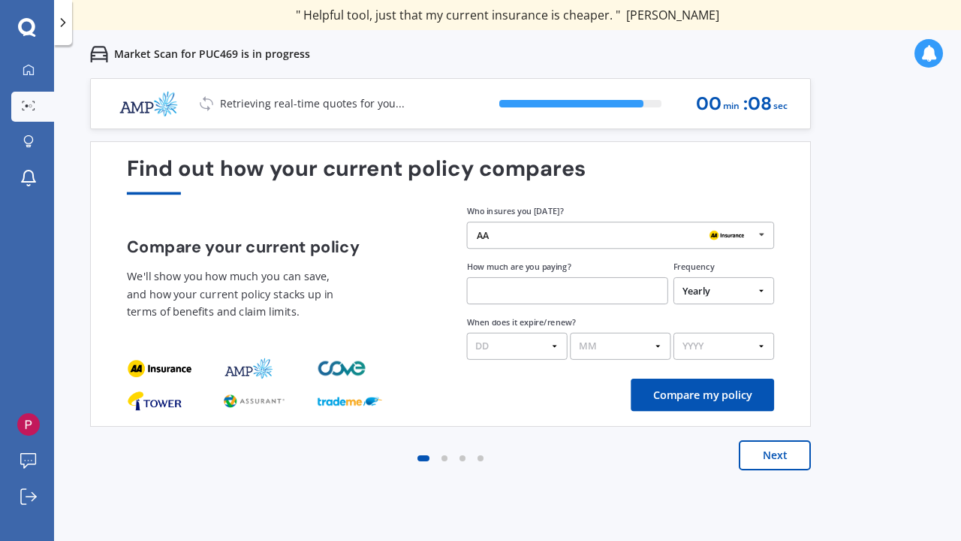
click at [707, 387] on button "Compare my policy" at bounding box center [702, 395] width 143 height 32
select select "01"
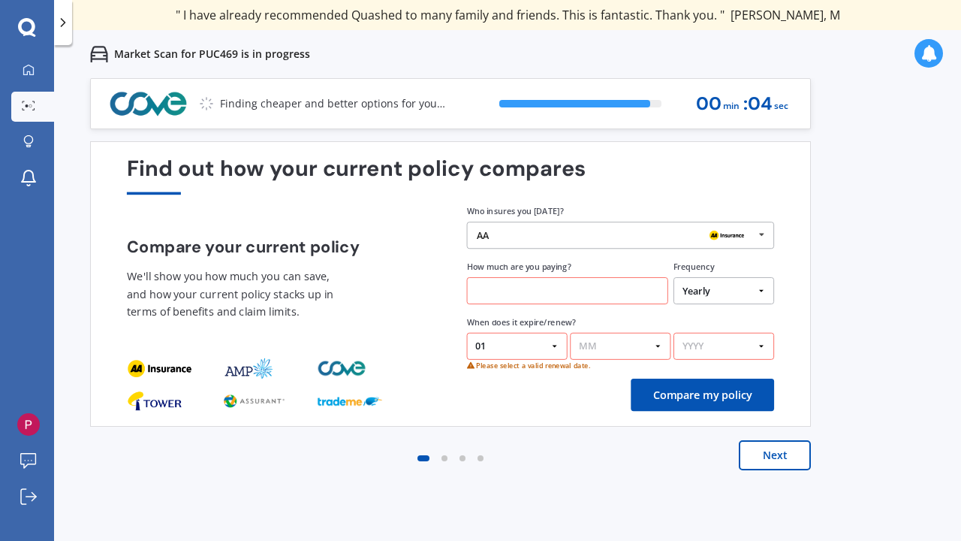
click at [778, 454] on button "Next" at bounding box center [775, 455] width 72 height 30
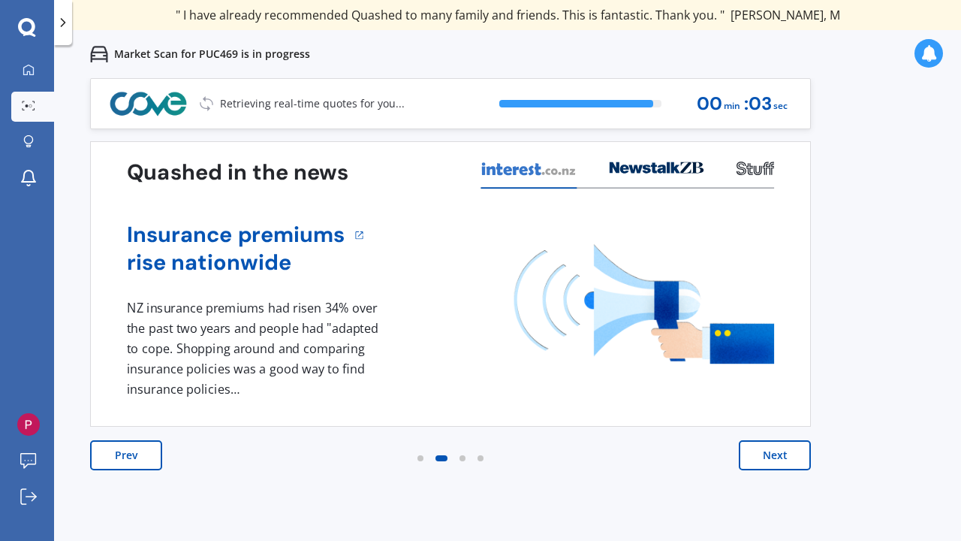
click at [778, 454] on button "Next" at bounding box center [775, 455] width 72 height 30
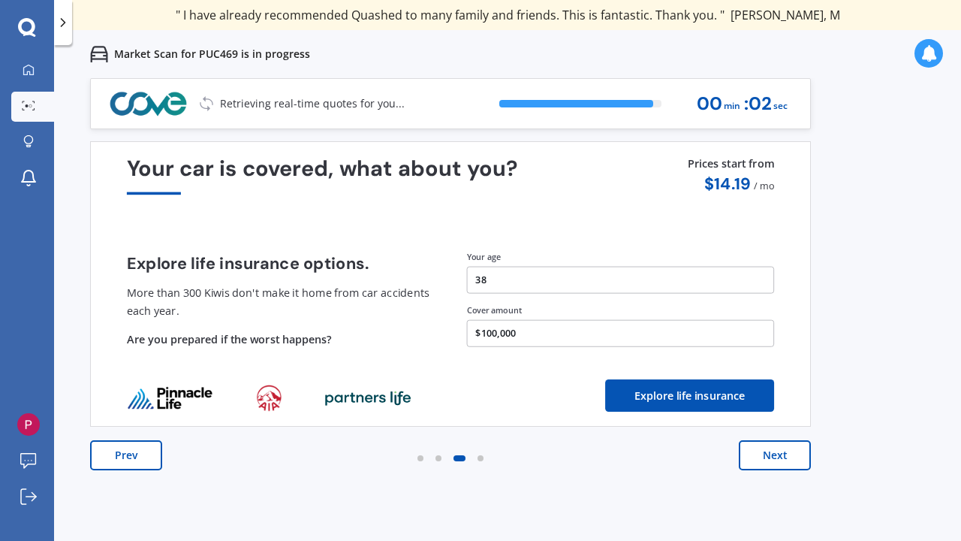
click at [778, 455] on button "Next" at bounding box center [775, 455] width 72 height 30
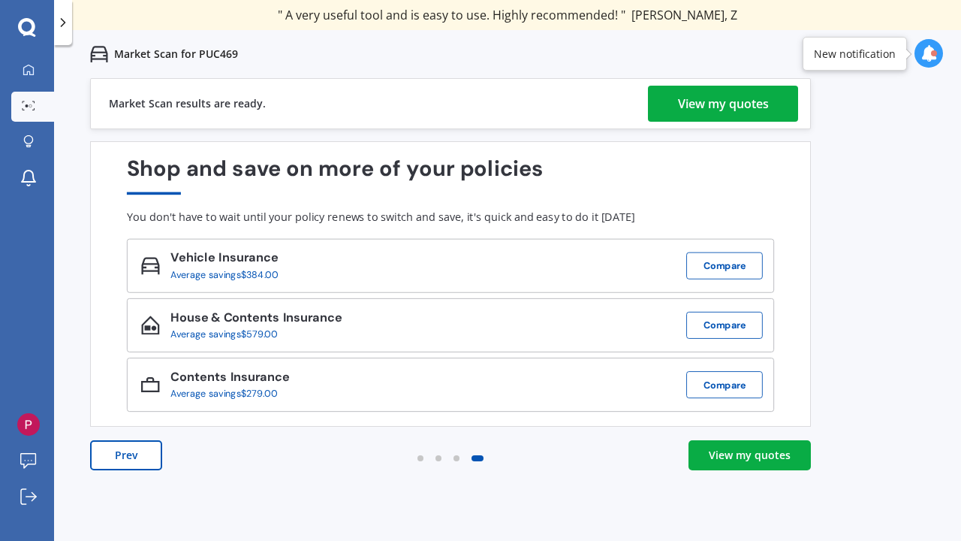
click at [747, 466] on link "View my quotes" at bounding box center [750, 455] width 122 height 30
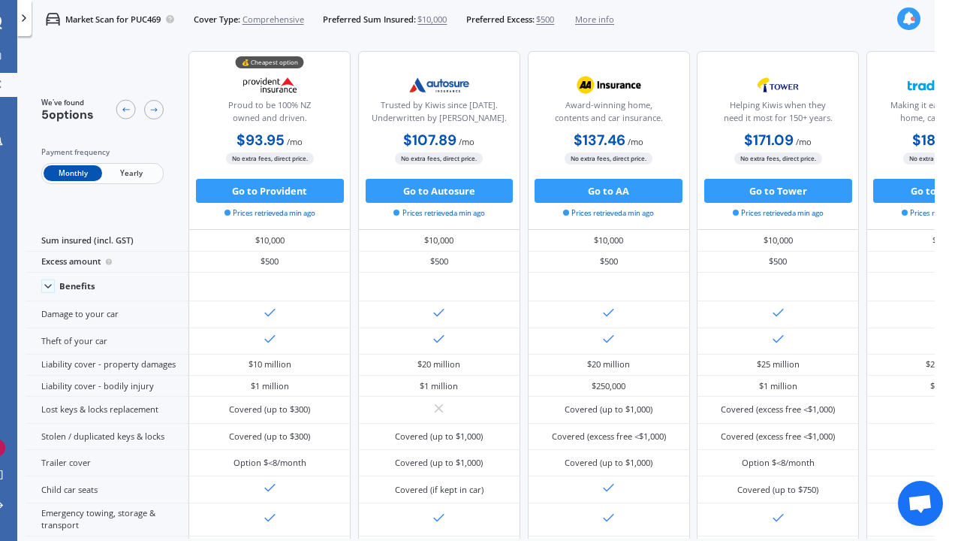
click at [135, 170] on span "Yearly" at bounding box center [131, 173] width 59 height 16
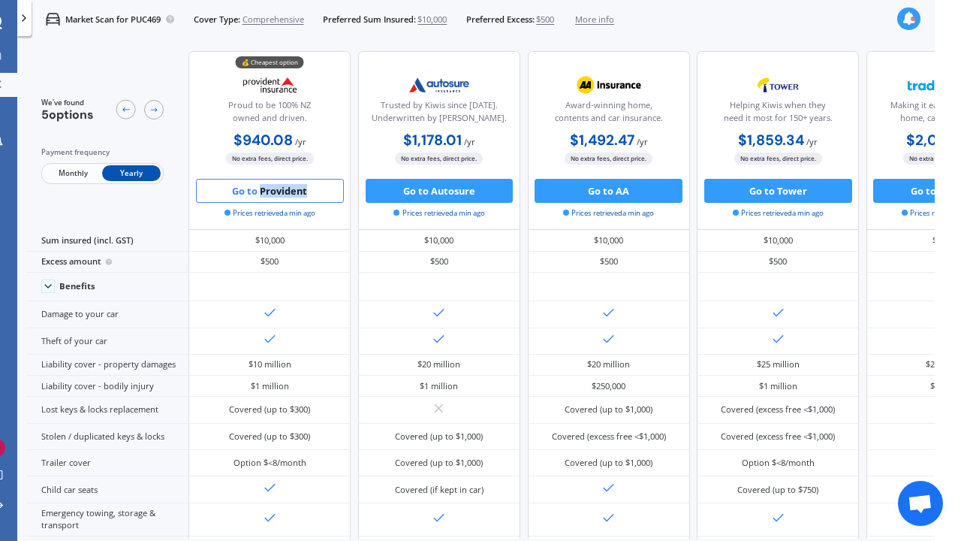
click at [250, 189] on button "Go to Provident" at bounding box center [270, 191] width 148 height 24
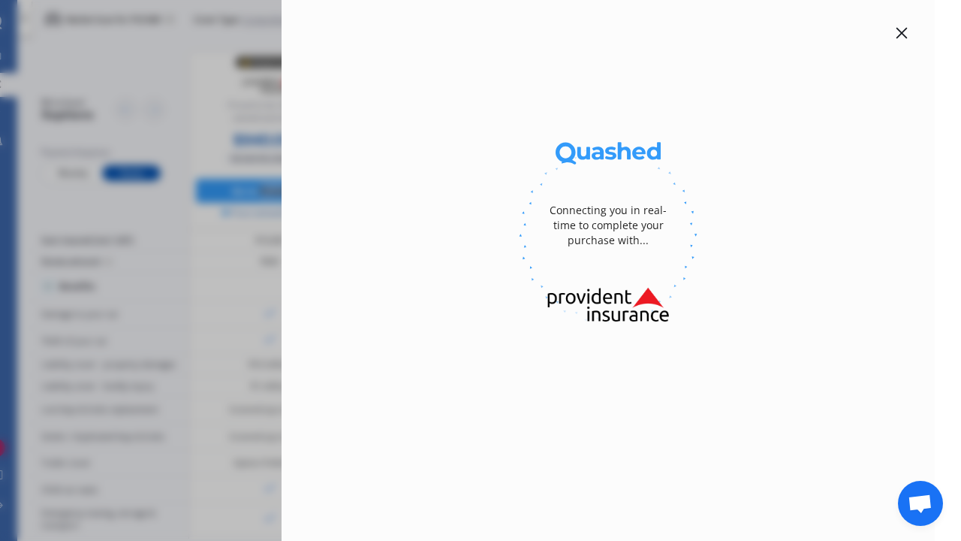
select select "full"
select select "202/3 Bluegrey Avenue, Stonefields, Auckland 1072"
select select "TOYOTA"
select select "AQUA"
select select "NO"
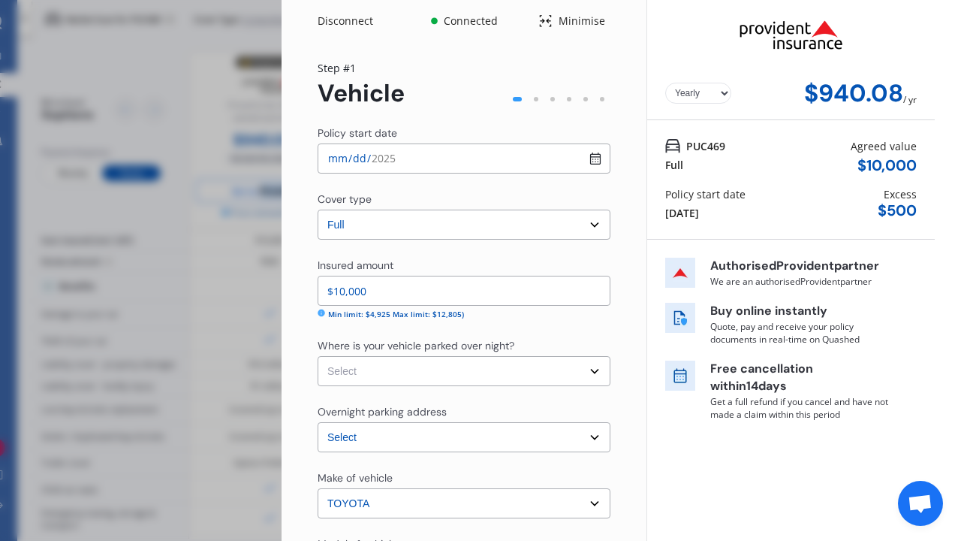
click at [591, 155] on input "2025-08-17" at bounding box center [464, 158] width 293 height 30
type input "2025-09-01"
click at [623, 203] on div "Yearly Monthly $940.08 / yr Step # 1 Vehicle Policy start date 2025-09-01 Cover…" at bounding box center [464, 523] width 365 height 963
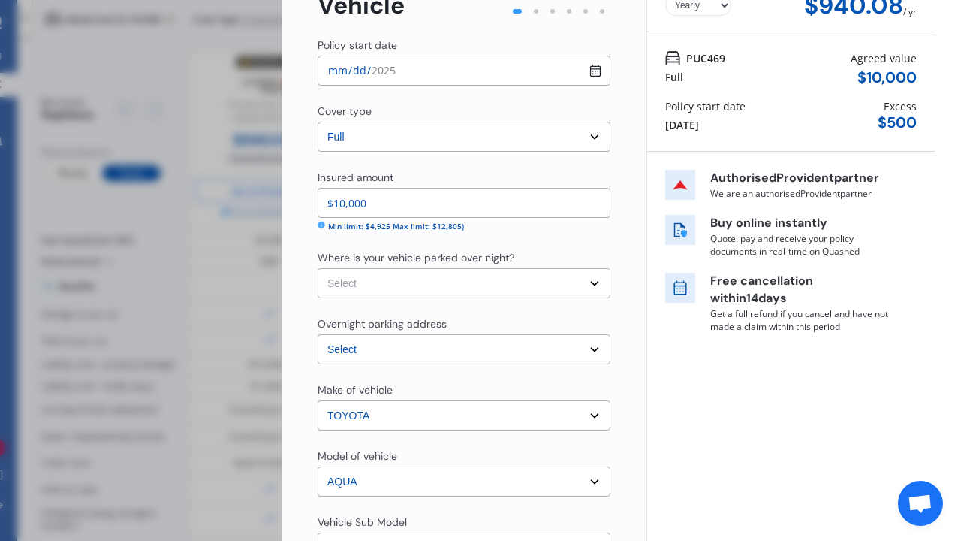
scroll to position [89, 0]
select select "OTHER"
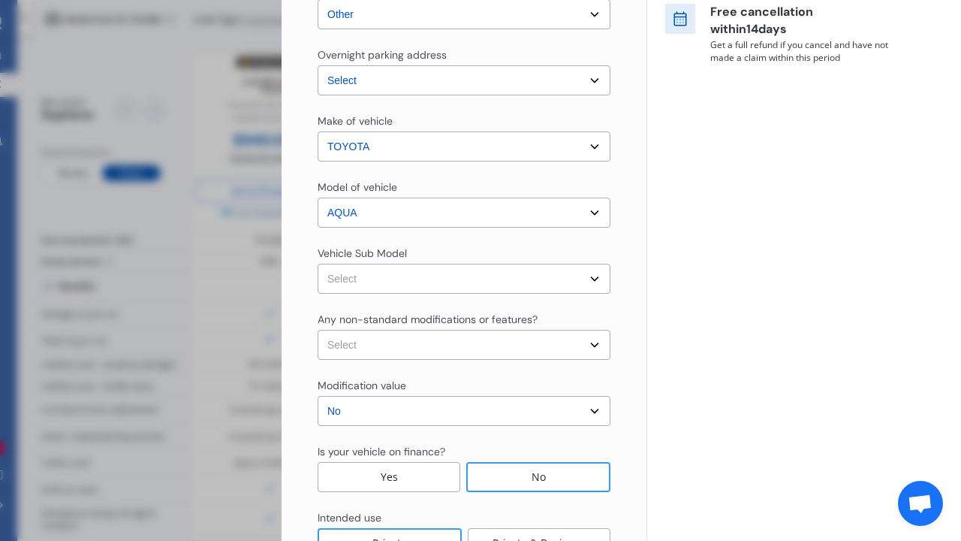
scroll to position [377, 0]
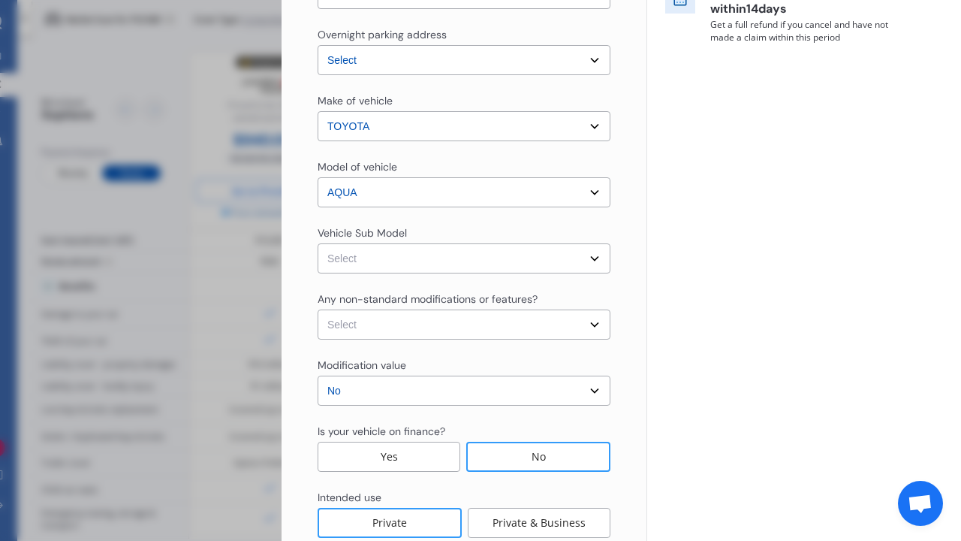
select select "NZVTOYO2014AEBT"
select select "none"
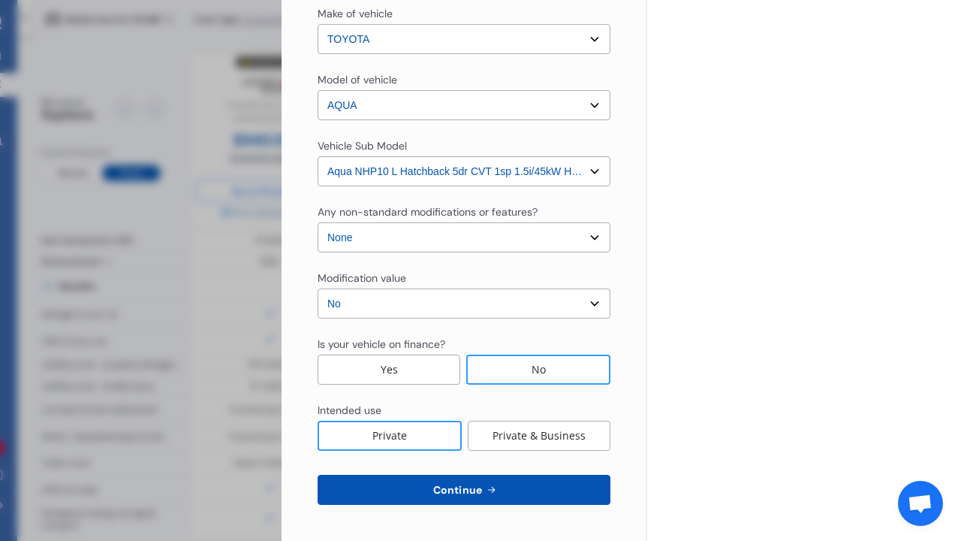
scroll to position [464, 0]
click at [514, 375] on div "No" at bounding box center [538, 369] width 144 height 30
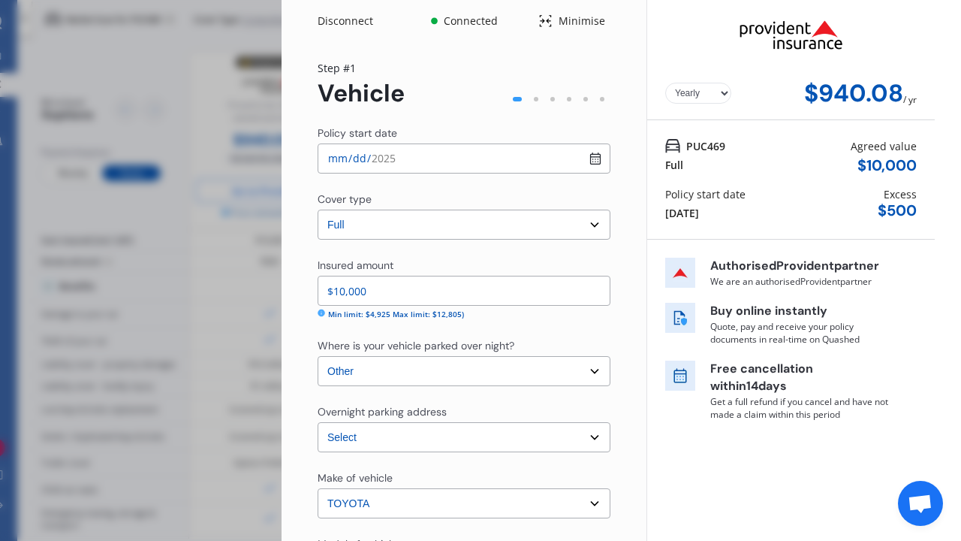
scroll to position [0, 0]
click at [701, 82] on div "Yearly Monthly $940.08 / yr" at bounding box center [791, 94] width 252 height 28
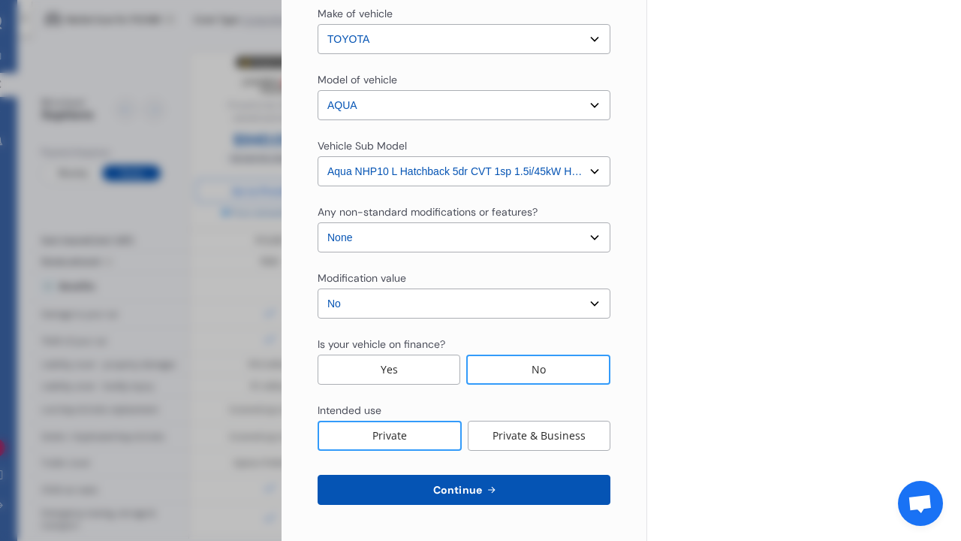
scroll to position [464, 0]
click at [492, 481] on button "Continue" at bounding box center [464, 490] width 293 height 30
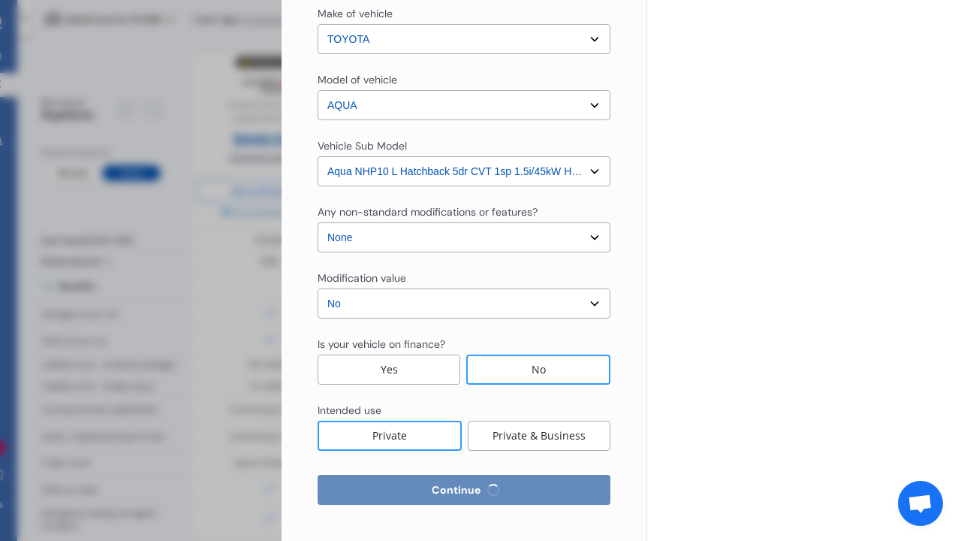
select select "14"
select select "02"
select select "1987"
select select "NZ_FULL"
select select "0"
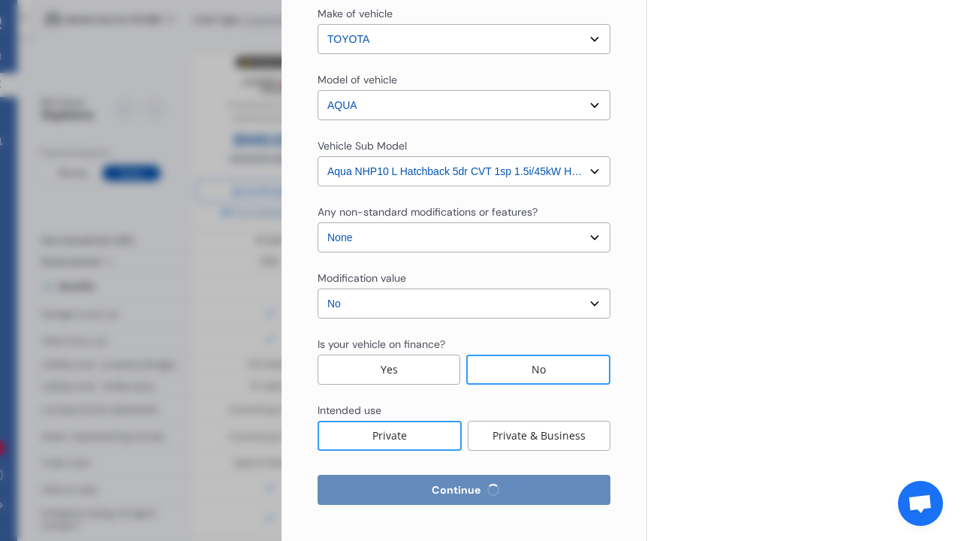
select select "25"
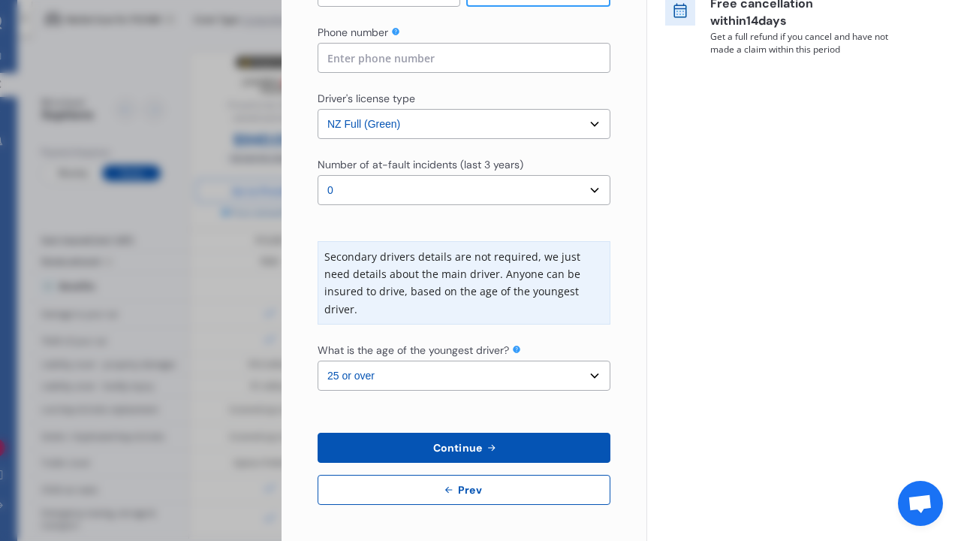
scroll to position [364, 0]
click at [476, 445] on span "Continue" at bounding box center [457, 448] width 55 height 12
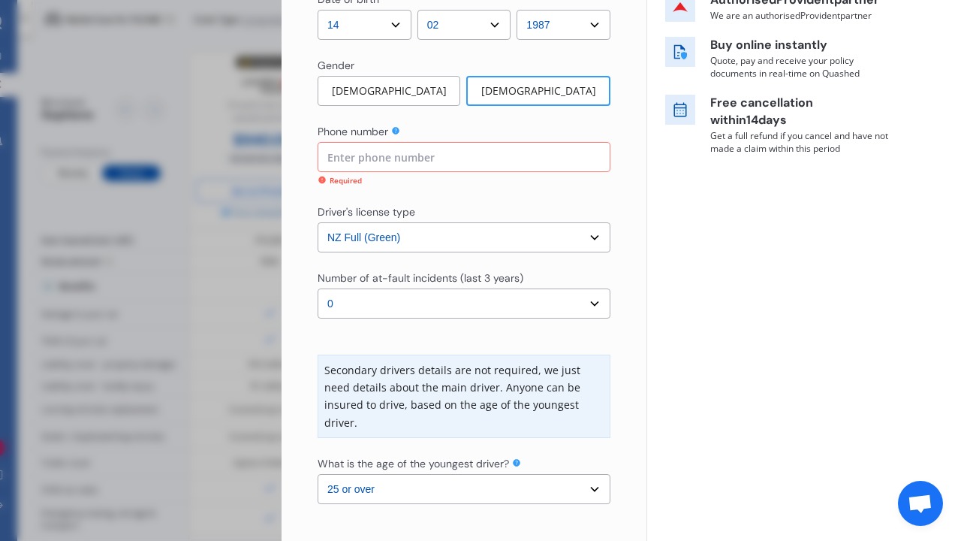
scroll to position [229, 0]
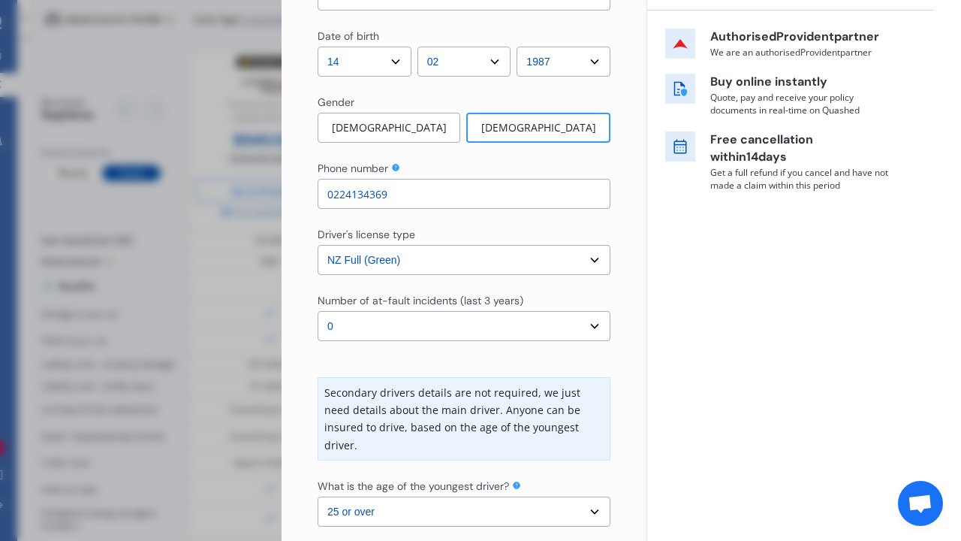
type input "0224134369"
click at [704, 310] on div "Yearly Monthly $1,020.88 / yr PUC469 Full Agreed value $ 10,000 Policy start da…" at bounding box center [791, 224] width 288 height 906
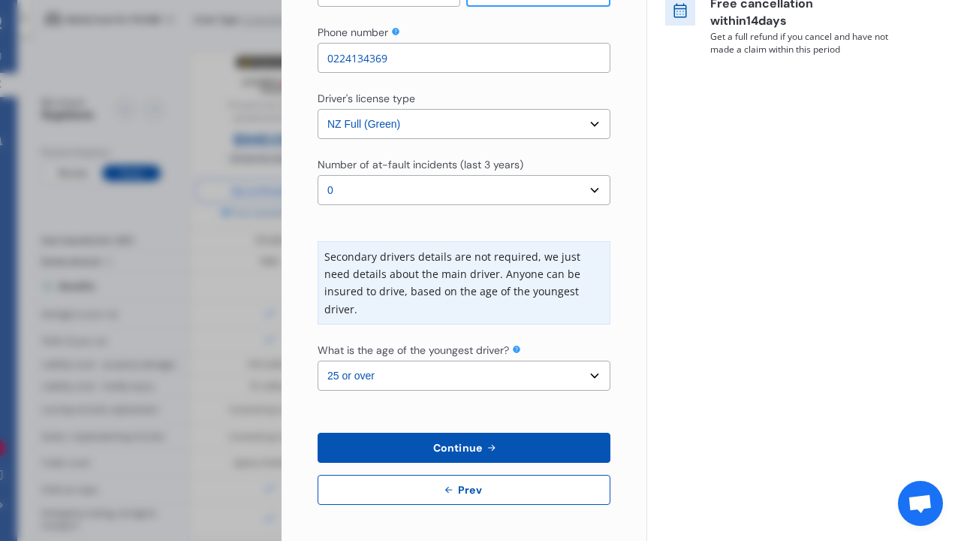
scroll to position [364, 0]
click at [466, 448] on span "Continue" at bounding box center [457, 448] width 55 height 12
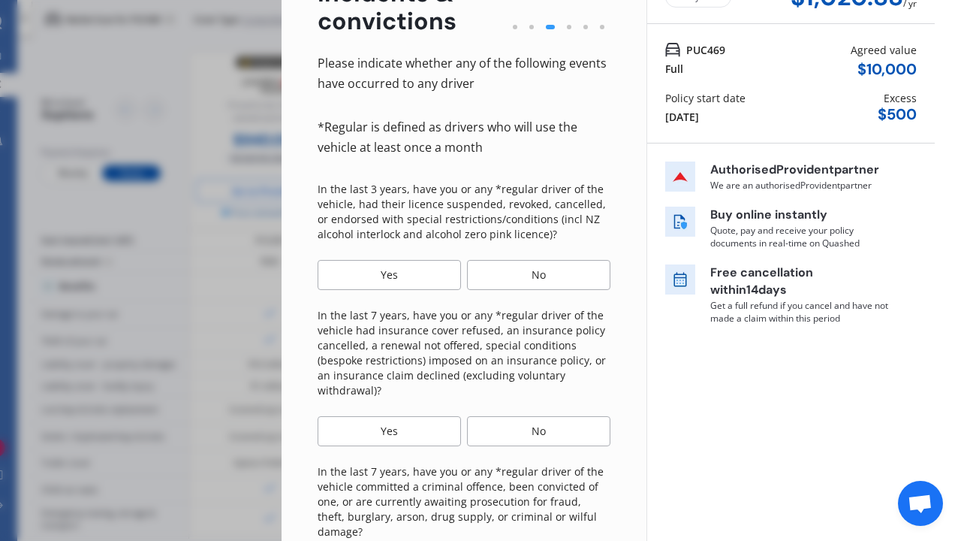
scroll to position [116, 0]
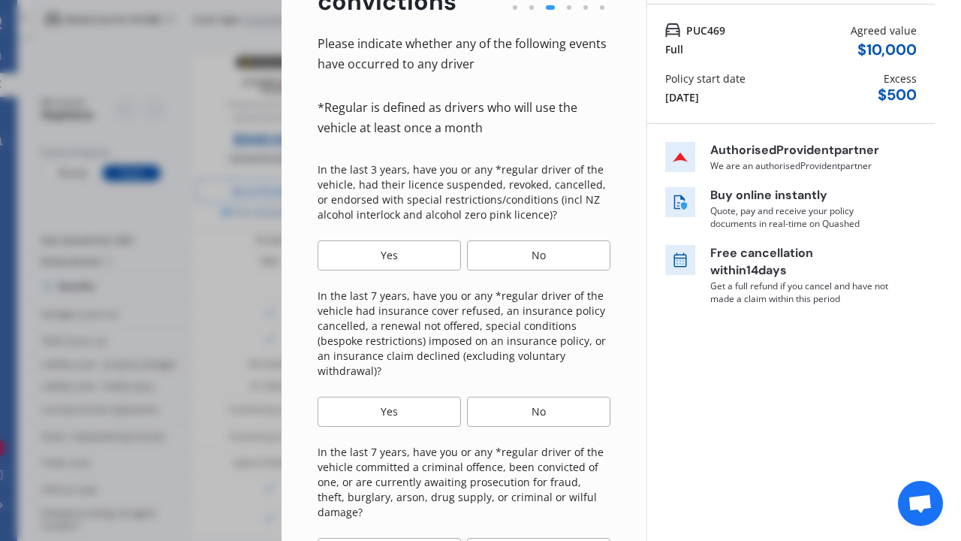
click at [563, 258] on div "No" at bounding box center [538, 255] width 143 height 30
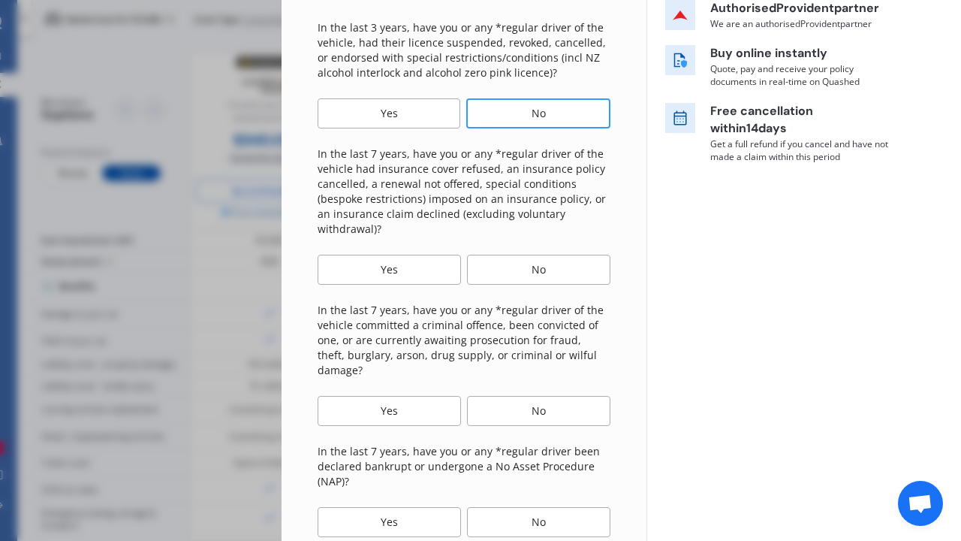
scroll to position [270, 0]
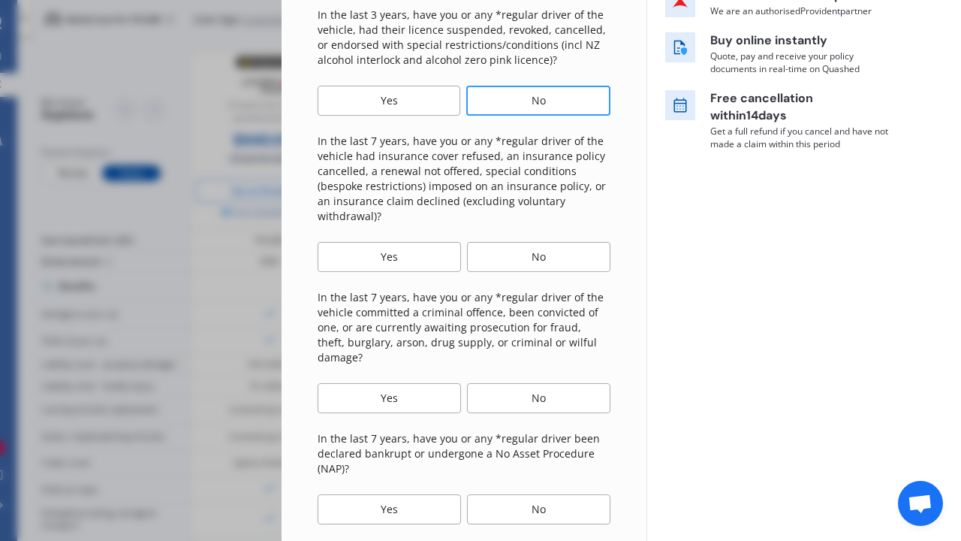
click at [578, 258] on div "No" at bounding box center [538, 257] width 143 height 30
click at [572, 383] on div "No" at bounding box center [538, 398] width 143 height 30
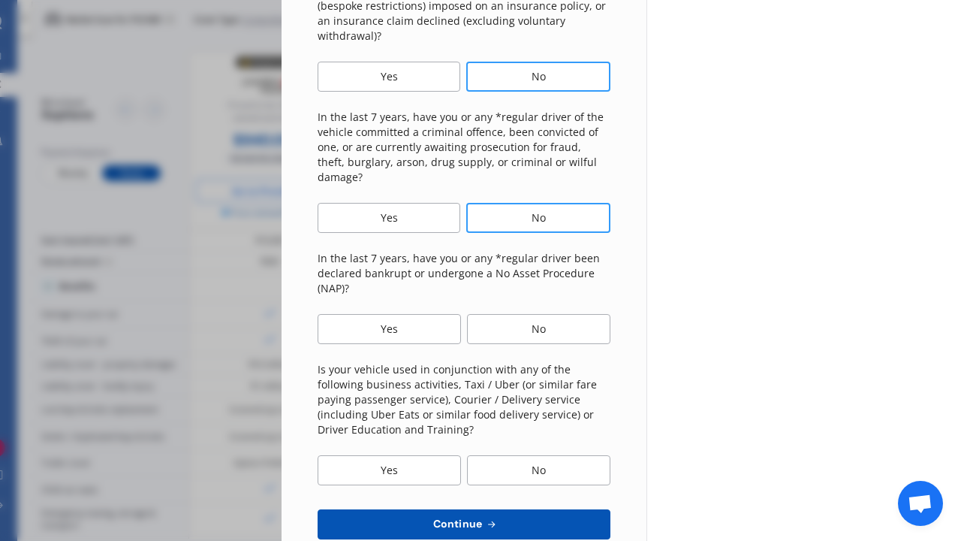
scroll to position [453, 0]
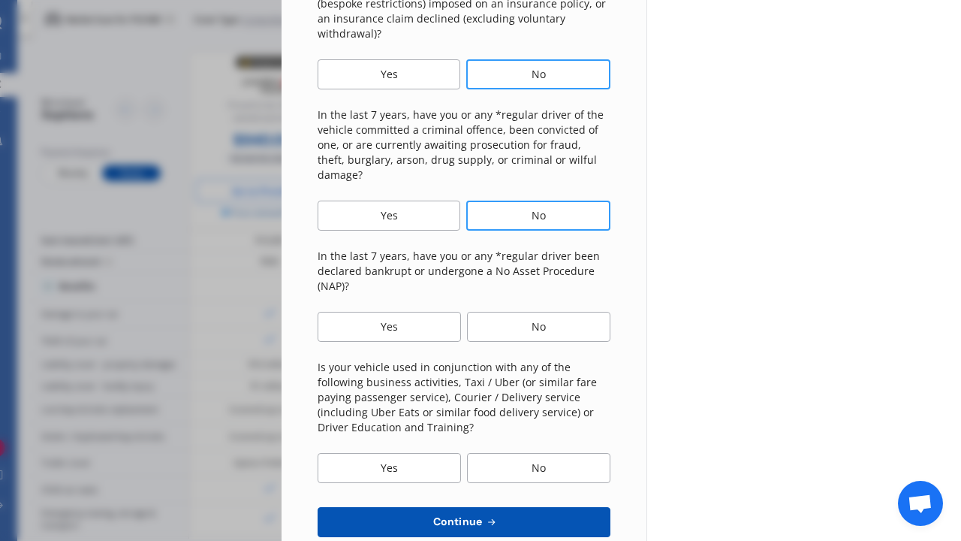
click at [538, 312] on div "No" at bounding box center [538, 327] width 143 height 30
click at [554, 453] on div "No" at bounding box center [538, 468] width 143 height 30
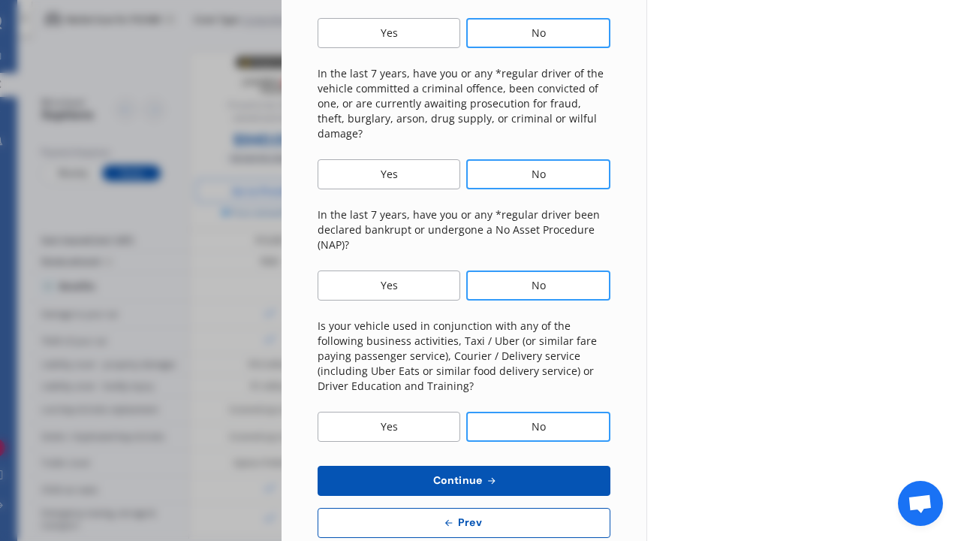
scroll to position [493, 0]
click at [498, 466] on button "Continue" at bounding box center [464, 481] width 293 height 30
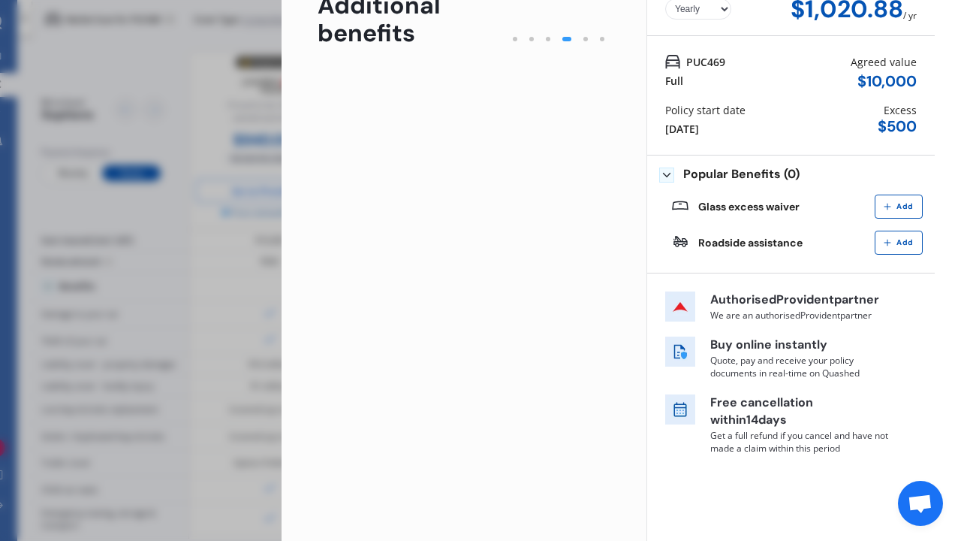
scroll to position [0, 0]
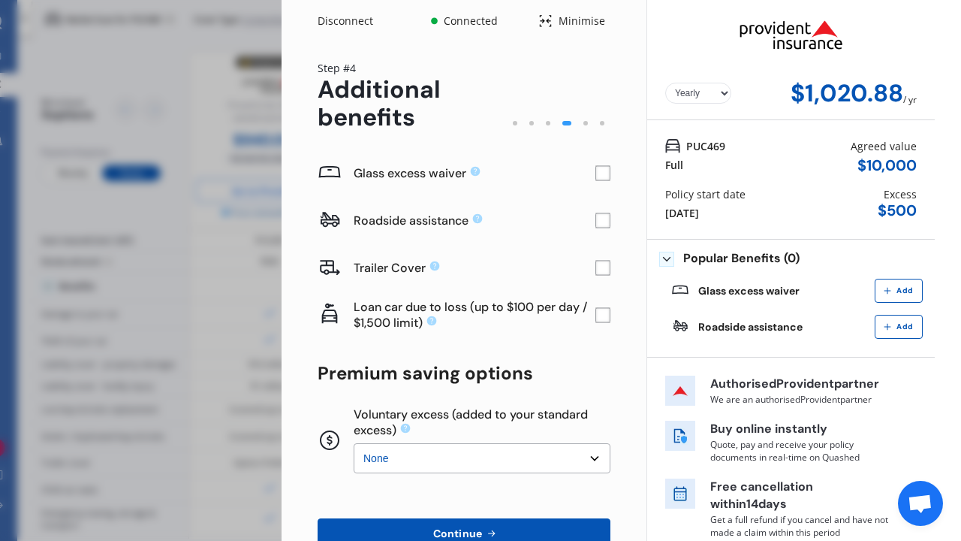
click at [596, 219] on rect at bounding box center [603, 220] width 15 height 15
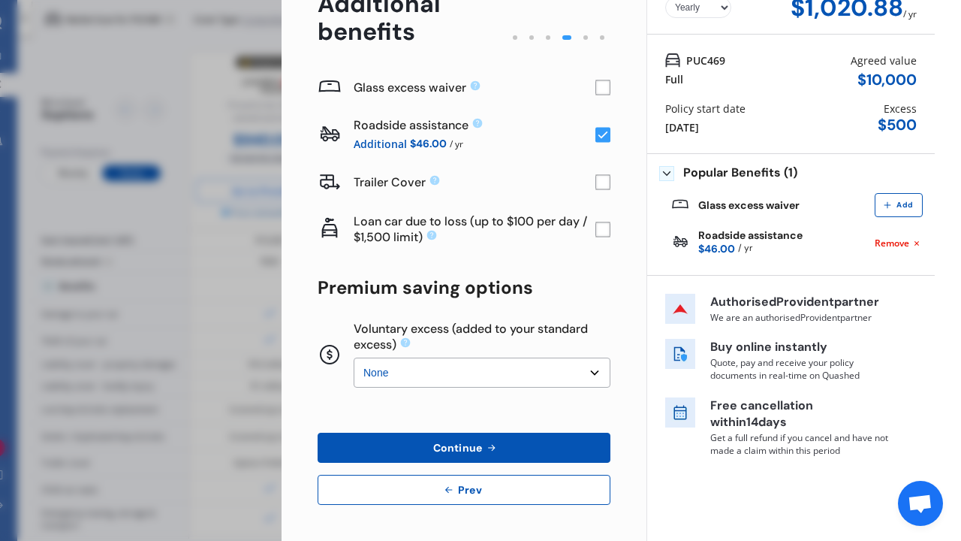
scroll to position [84, 0]
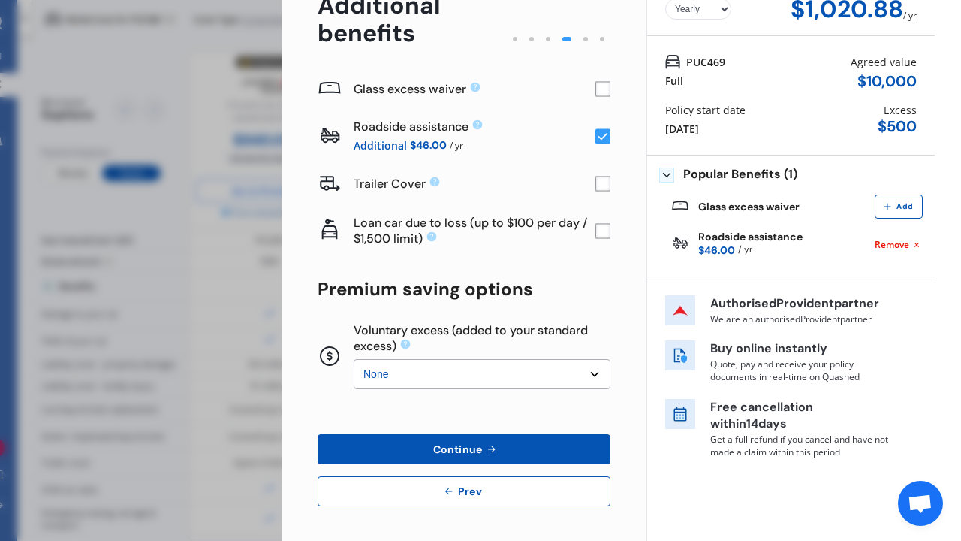
click at [526, 448] on button "Continue" at bounding box center [464, 449] width 293 height 30
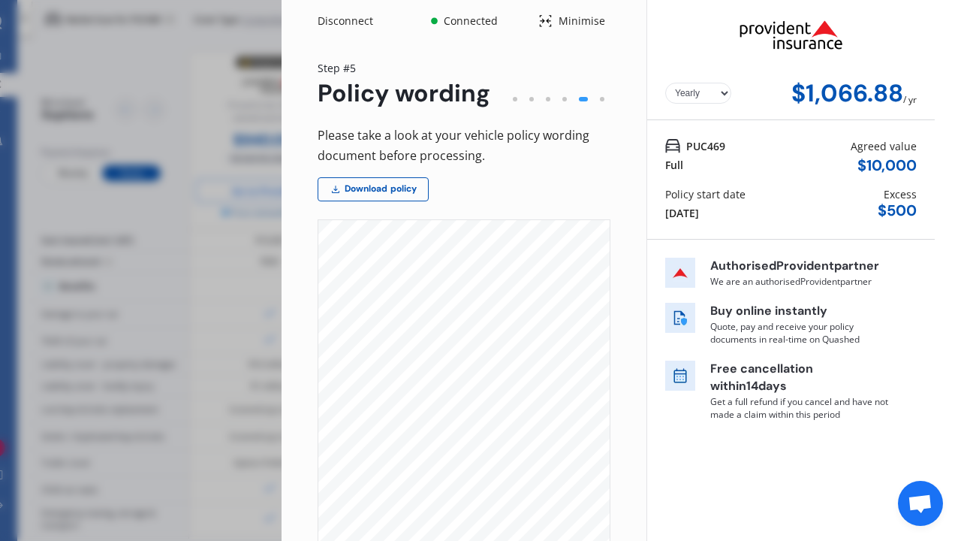
scroll to position [1130, 0]
click at [336, 189] on icon at bounding box center [336, 189] width 12 height 12
click at [761, 321] on p "Quote, pay and receive your policy documents in real-time on Quashed" at bounding box center [800, 333] width 180 height 26
select select "Yearly"
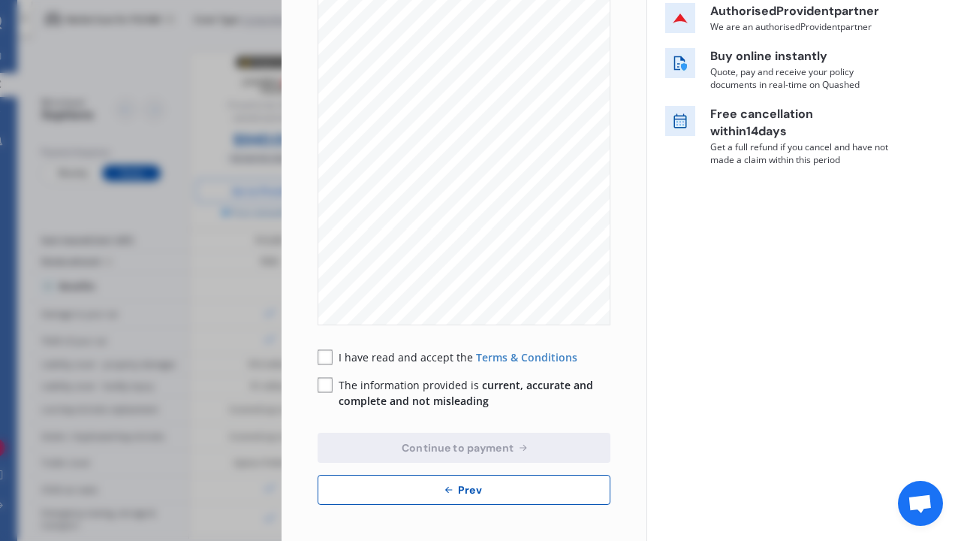
scroll to position [254, 0]
click at [338, 353] on div "I have read and accept the Terms & Conditions" at bounding box center [448, 358] width 260 height 16
click at [322, 354] on rect at bounding box center [325, 358] width 15 height 15
click at [324, 381] on rect at bounding box center [325, 386] width 15 height 15
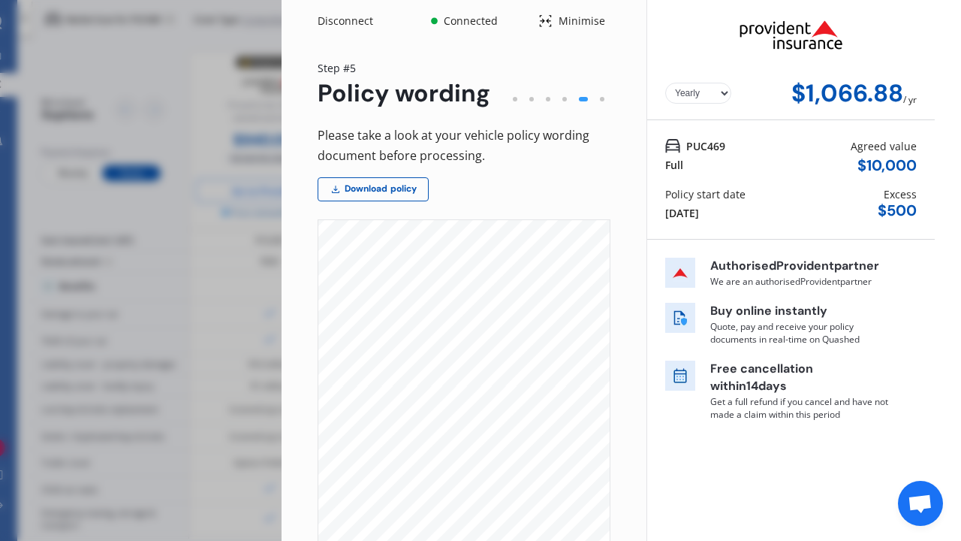
scroll to position [0, 0]
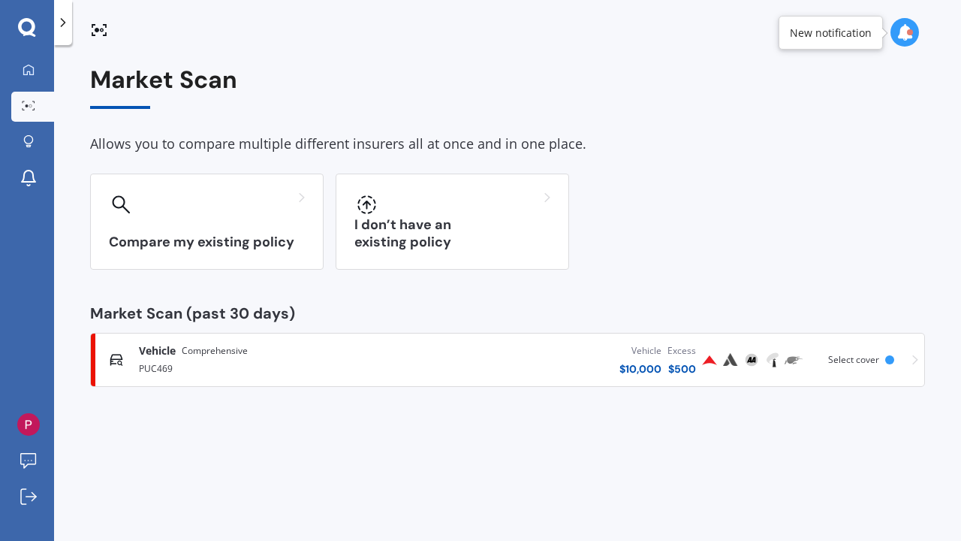
click at [911, 354] on div "Vehicle Comprehensive PUC469 Vehicle $ 10,000 Excess $ 500 Scanned 15 minutes a…" at bounding box center [508, 359] width 822 height 45
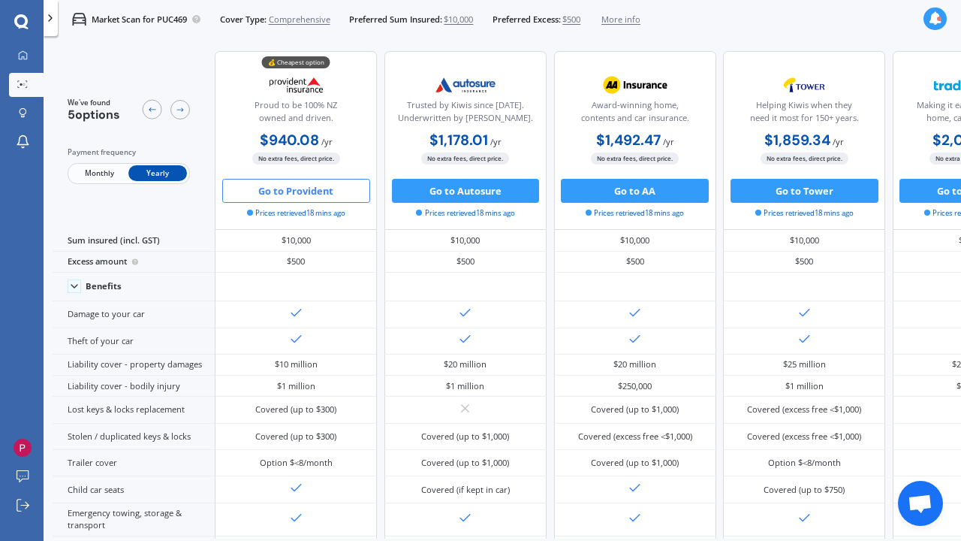
click at [22, 21] on icon at bounding box center [21, 21] width 14 height 15
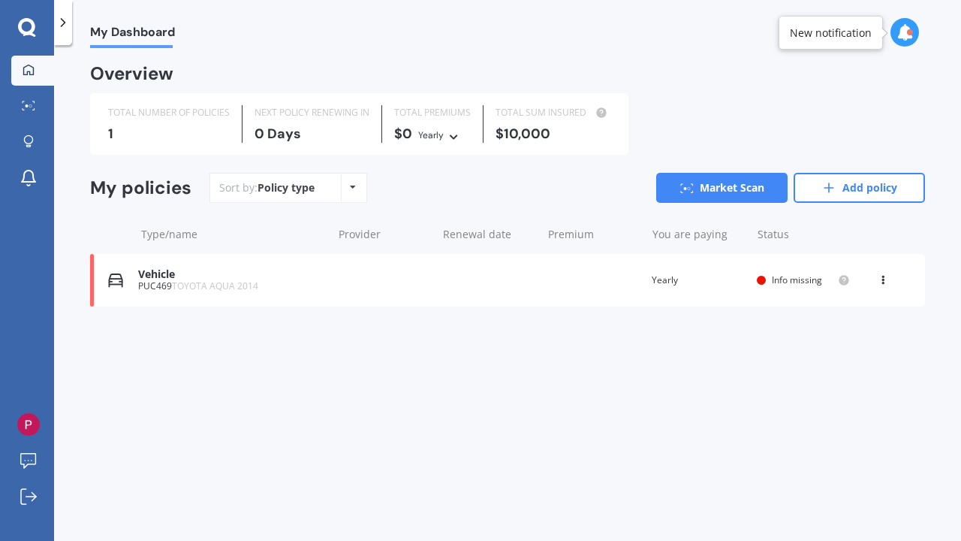
click at [881, 285] on div "Vehicle PUC469 TOYOTA AQUA 2014 Renewal date Premium You are paying Yearly Stat…" at bounding box center [507, 280] width 835 height 53
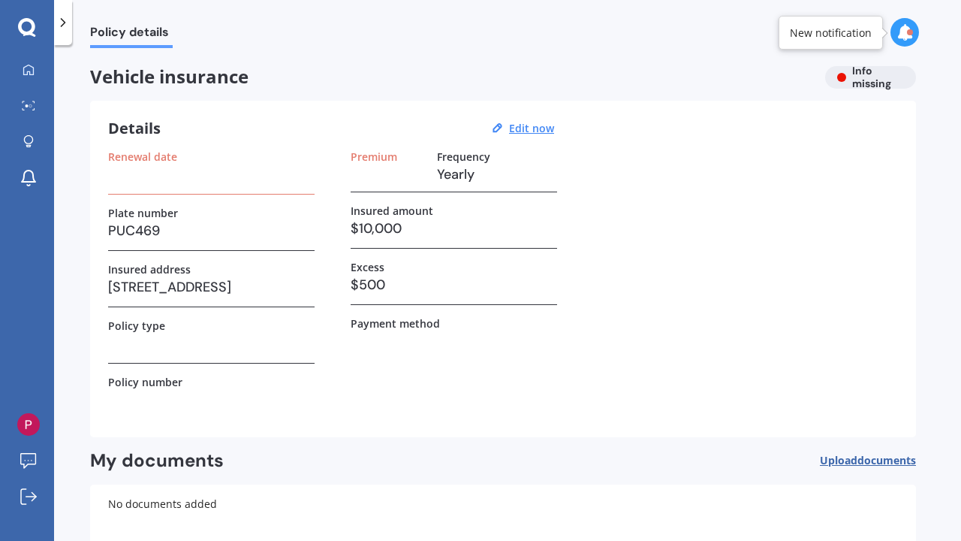
click at [34, 26] on icon at bounding box center [26, 26] width 17 height 17
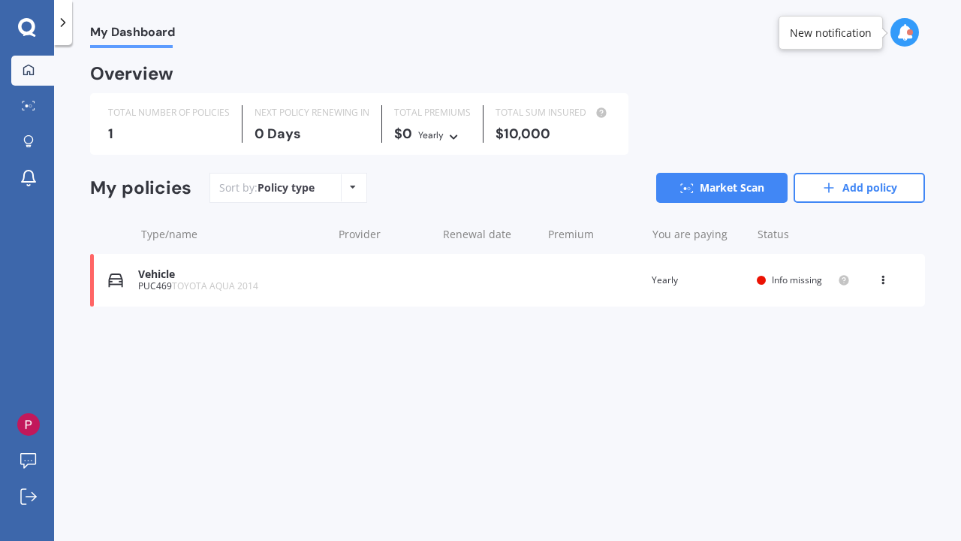
click at [324, 182] on div "Sort by: Policy type Policy type Alphabetical Date added Renewing next" at bounding box center [289, 188] width 158 height 30
click at [344, 177] on div "Policy type Alphabetical Date added Renewing next" at bounding box center [352, 187] width 23 height 27
click at [511, 182] on div "Sort by: Policy type Policy type Alphabetical Date added Renewing next Market S…" at bounding box center [568, 188] width 716 height 30
click at [813, 37] on div "New notification" at bounding box center [831, 33] width 82 height 15
click at [909, 22] on div at bounding box center [905, 32] width 29 height 29
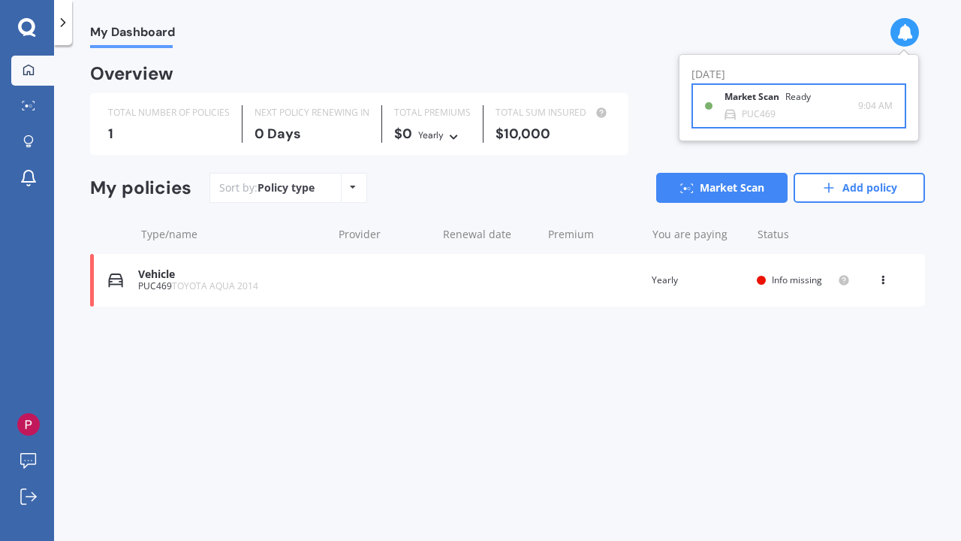
click at [766, 101] on b "Market Scan" at bounding box center [755, 97] width 61 height 11
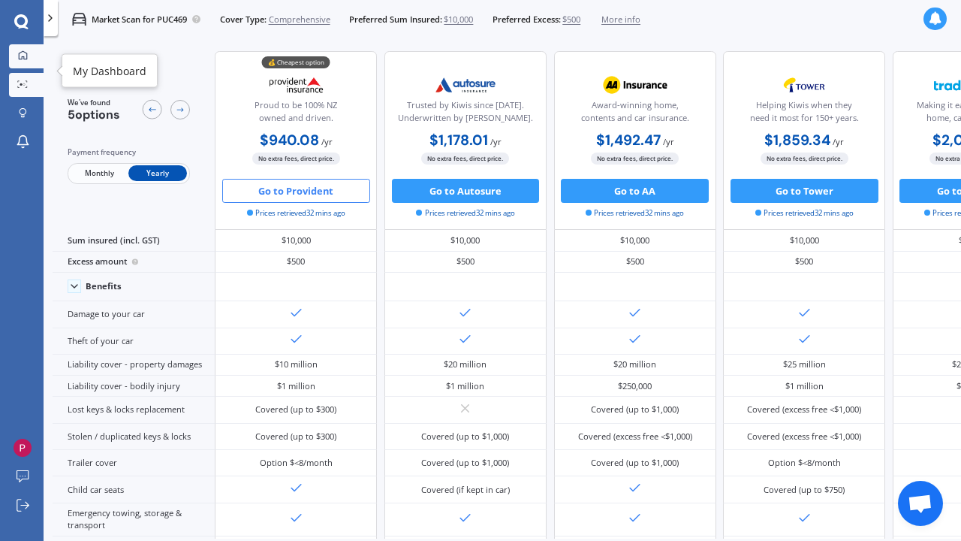
click at [18, 58] on icon at bounding box center [23, 55] width 10 height 10
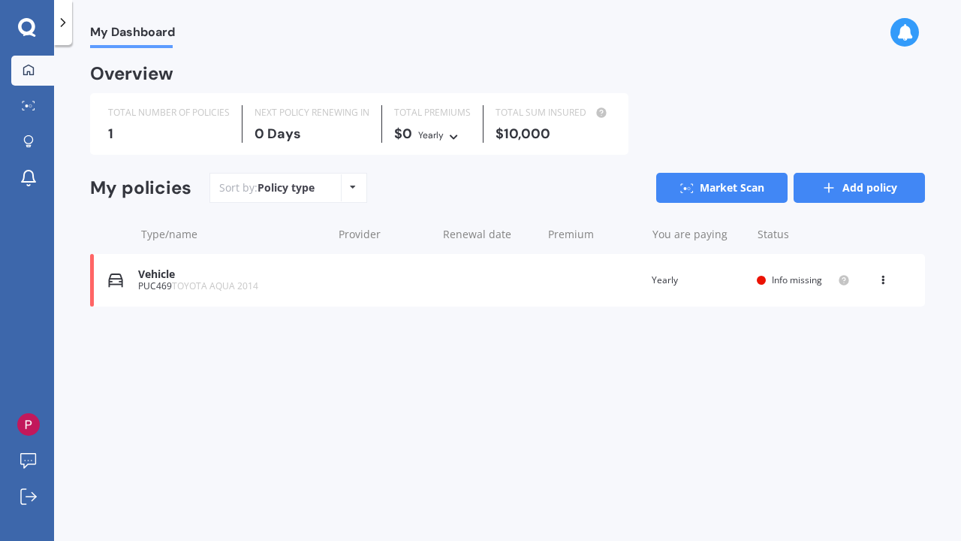
click at [851, 189] on link "Add policy" at bounding box center [859, 188] width 131 height 30
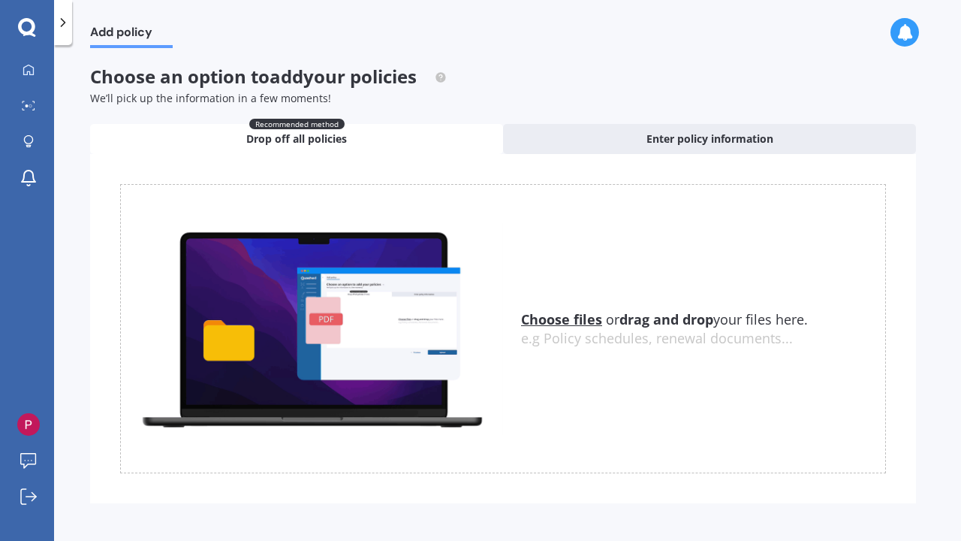
click at [11, 27] on div at bounding box center [27, 28] width 54 height 20
click at [28, 31] on icon at bounding box center [27, 28] width 18 height 20
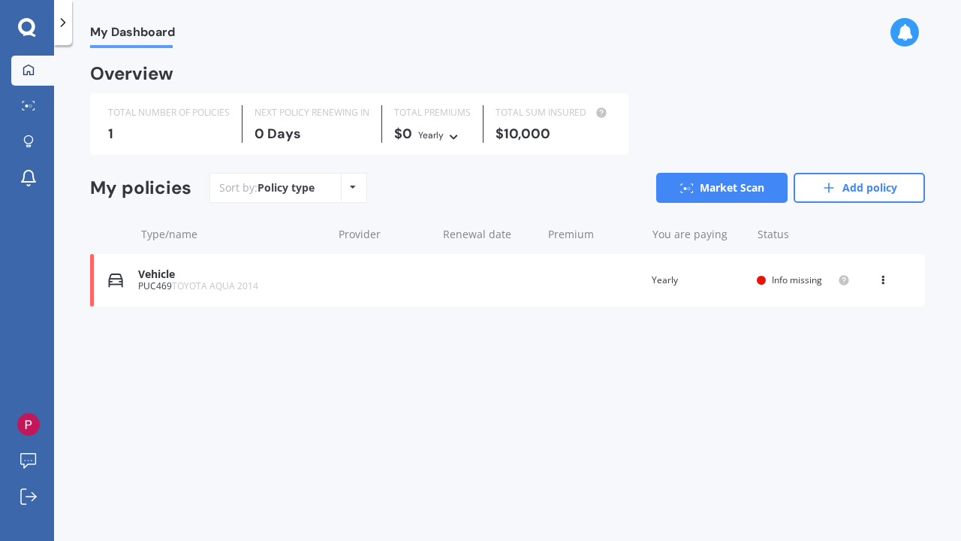
click at [911, 36] on icon at bounding box center [905, 32] width 17 height 17
